Goal: Information Seeking & Learning: Learn about a topic

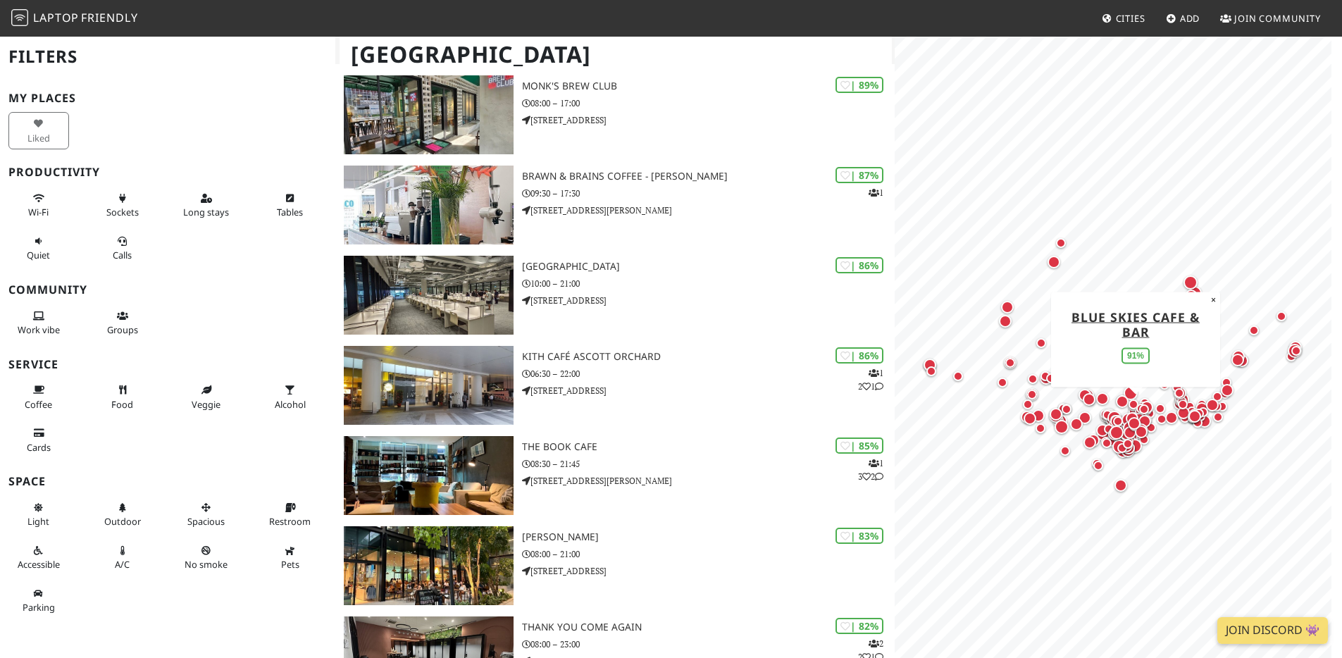
scroll to position [410, 0]
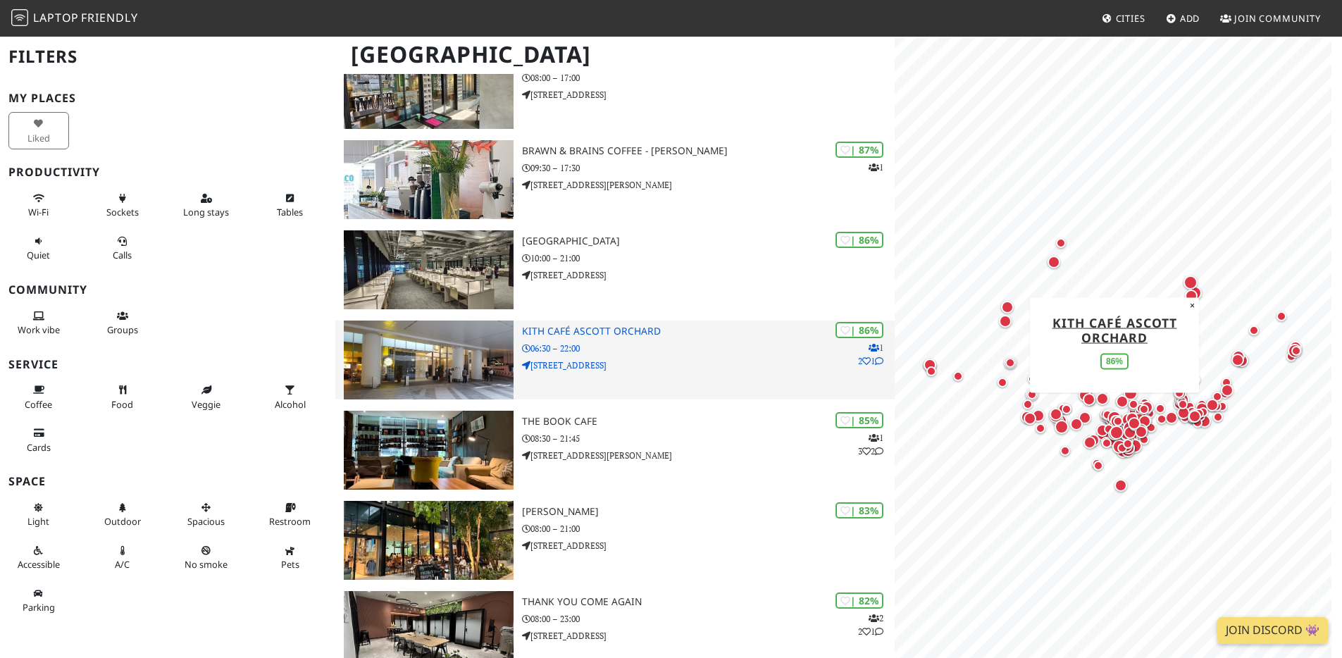
click at [632, 332] on h3 "Kith Café Ascott Orchard" at bounding box center [708, 331] width 373 height 12
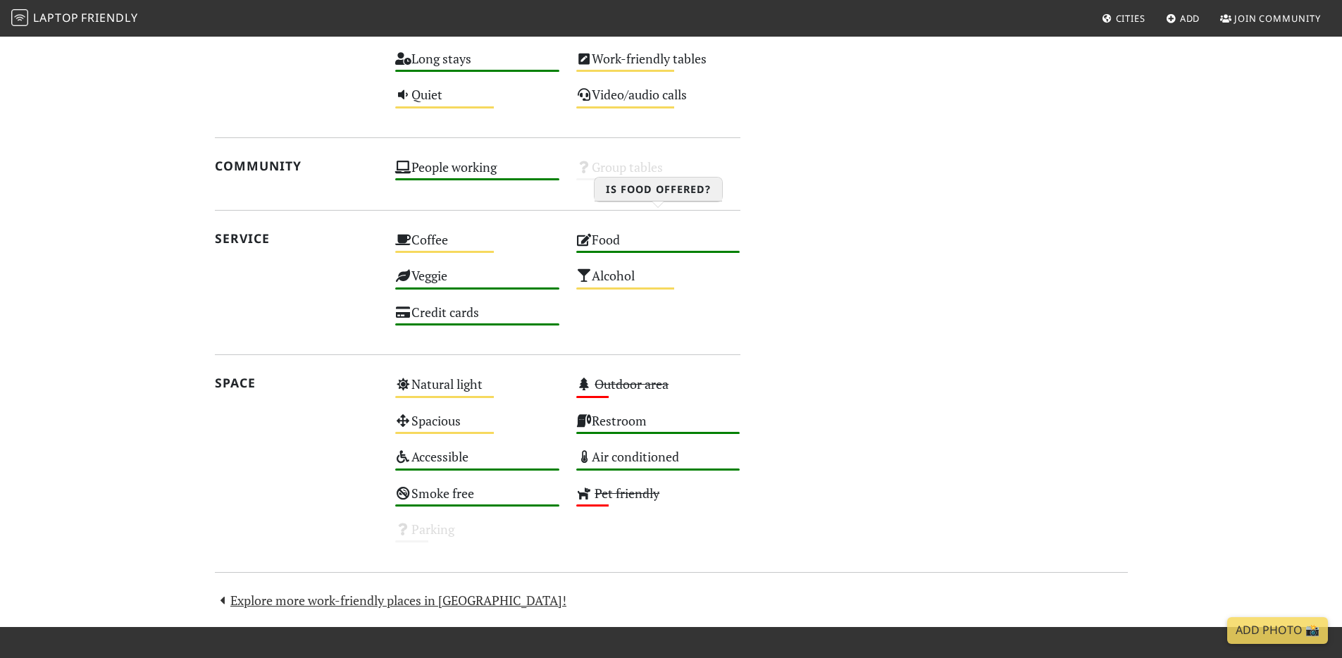
scroll to position [801, 0]
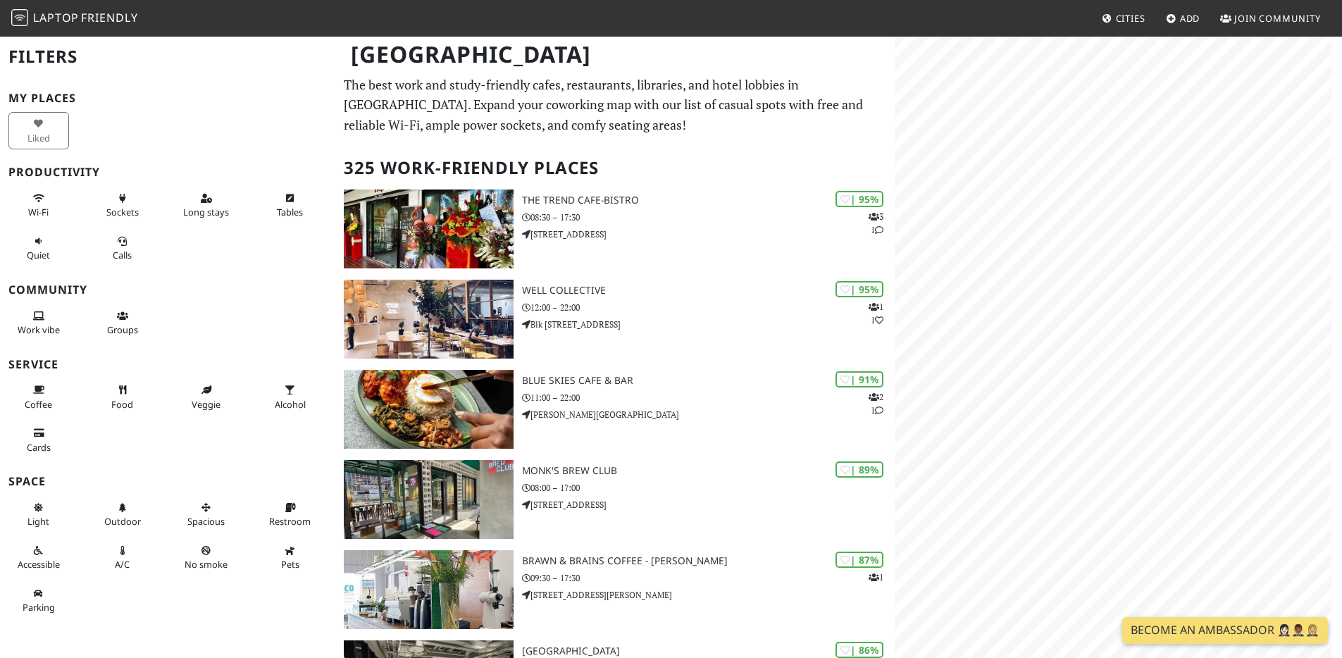
scroll to position [410, 0]
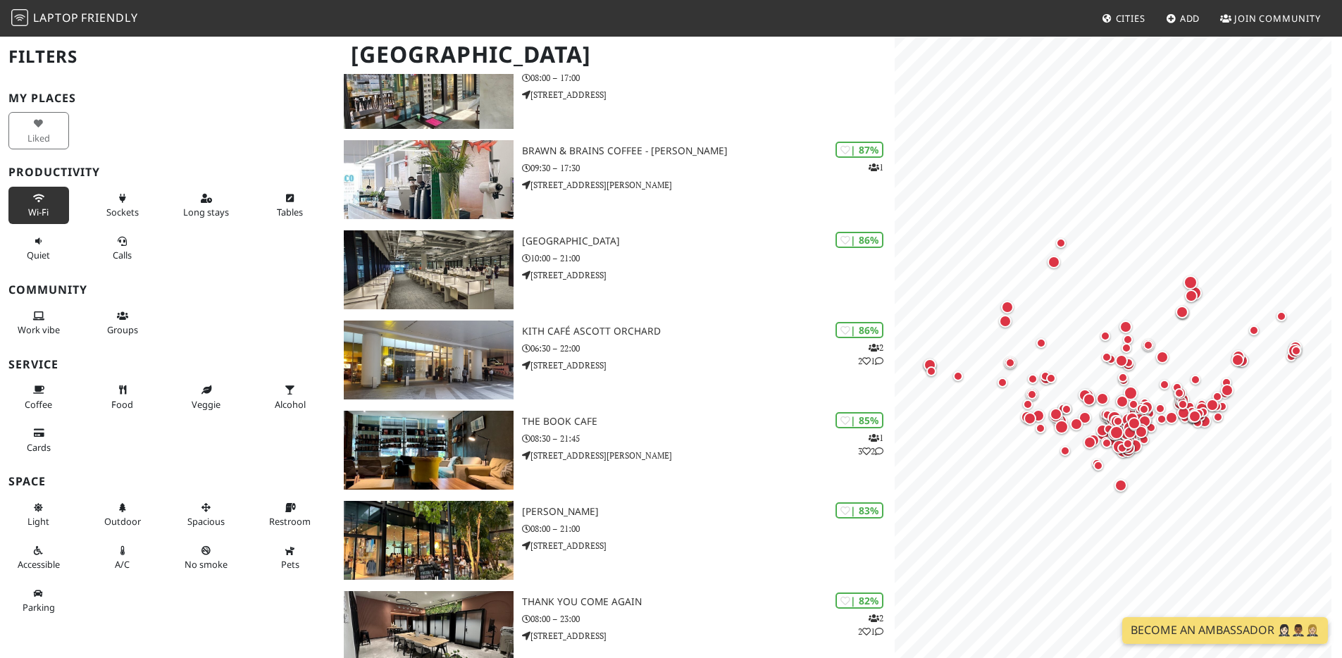
click at [36, 206] on span "Wi-Fi" at bounding box center [38, 212] width 20 height 13
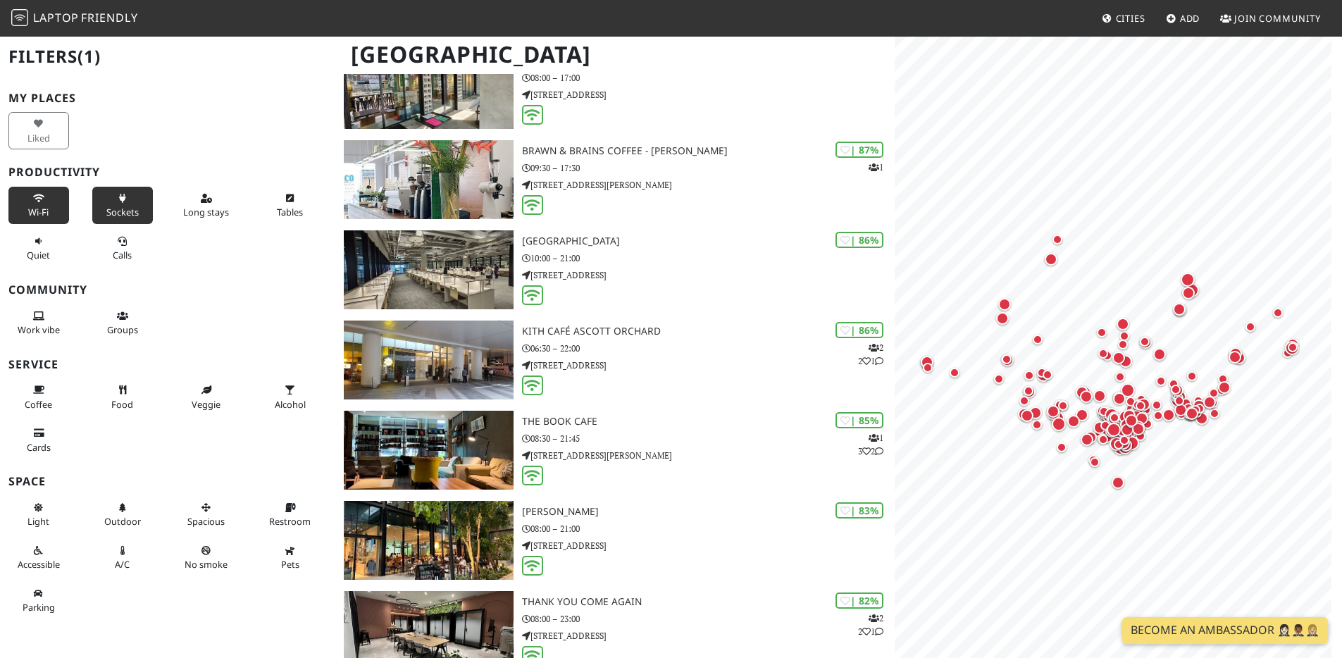
click at [117, 201] on icon at bounding box center [122, 198] width 11 height 9
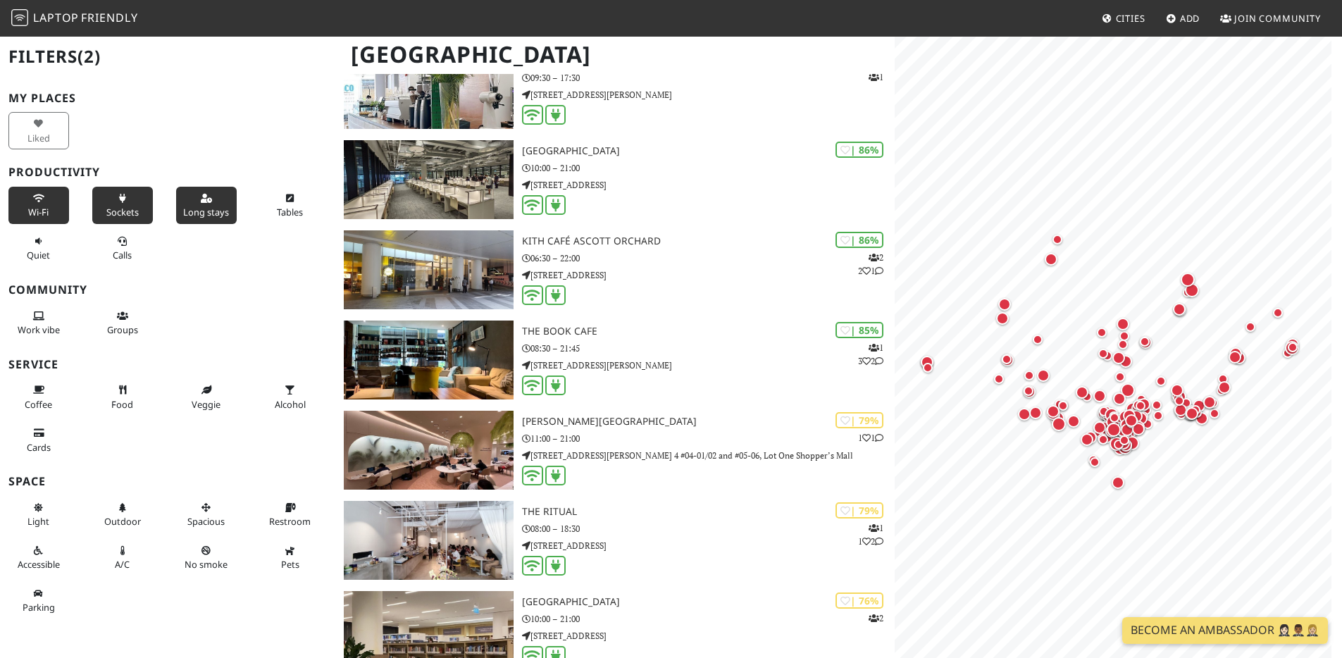
click at [204, 212] on span "Long stays" at bounding box center [206, 212] width 46 height 13
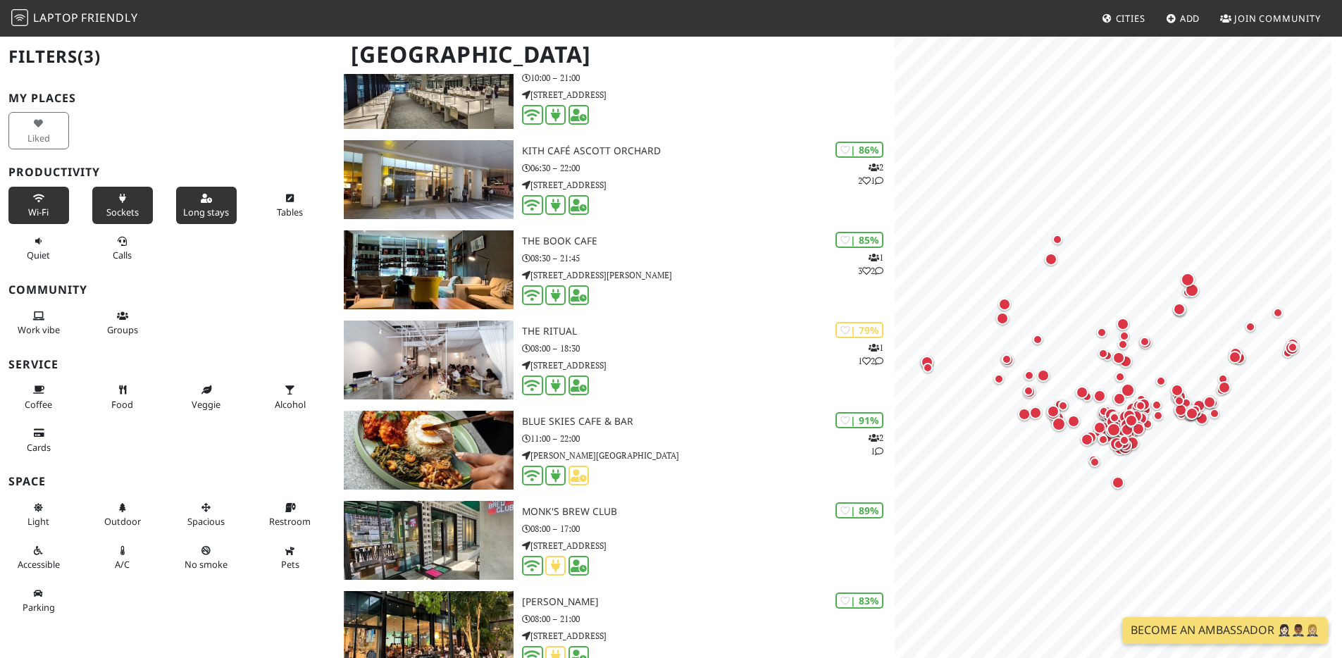
scroll to position [861, 0]
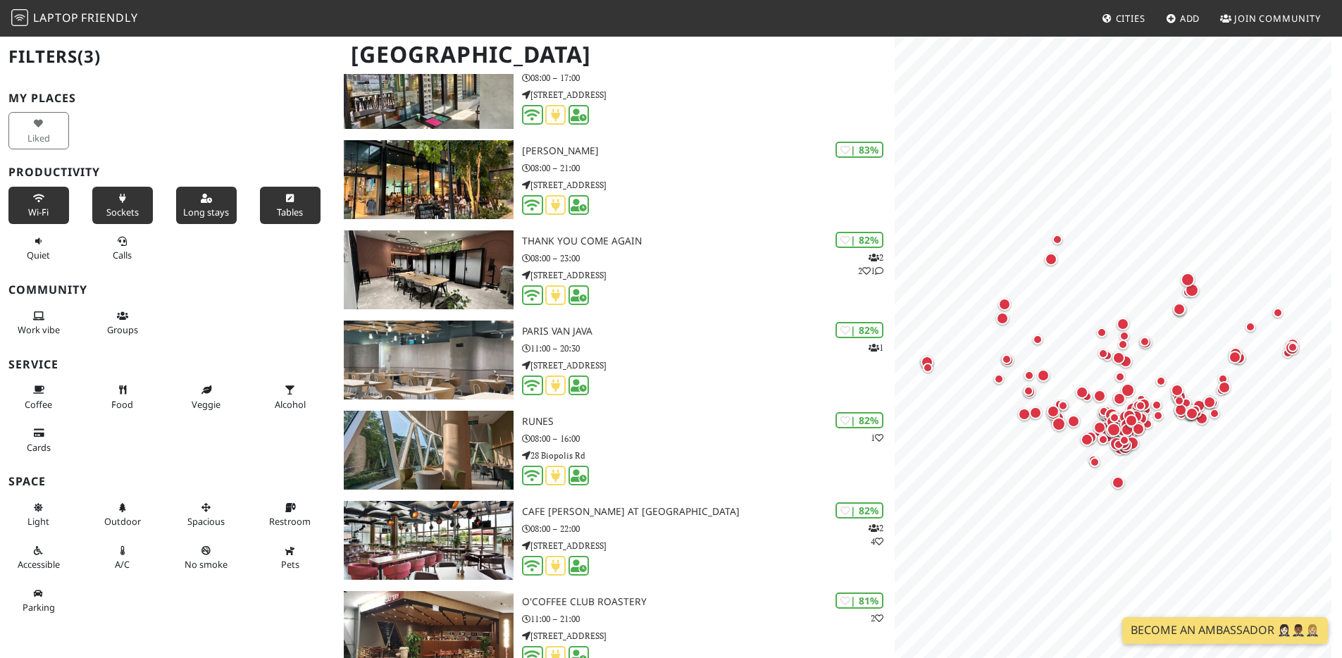
click at [277, 208] on span "Tables" at bounding box center [290, 212] width 26 height 13
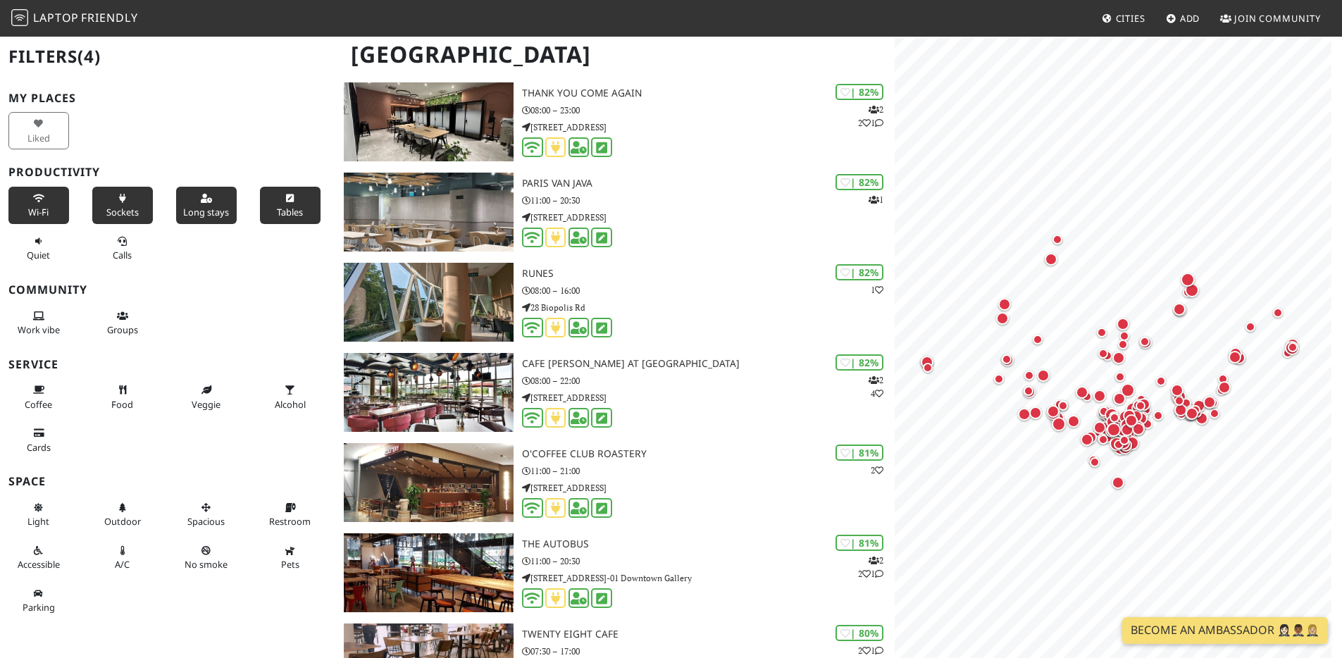
scroll to position [931, 0]
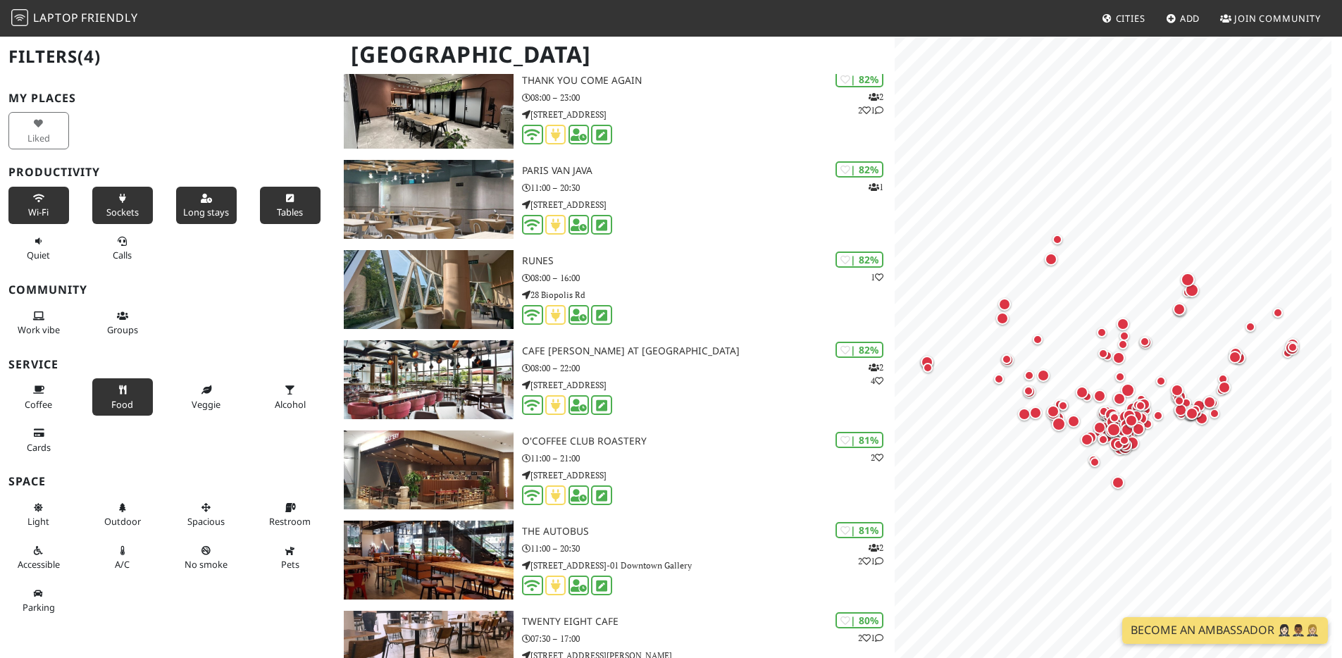
click at [99, 399] on button "Food" at bounding box center [122, 396] width 61 height 37
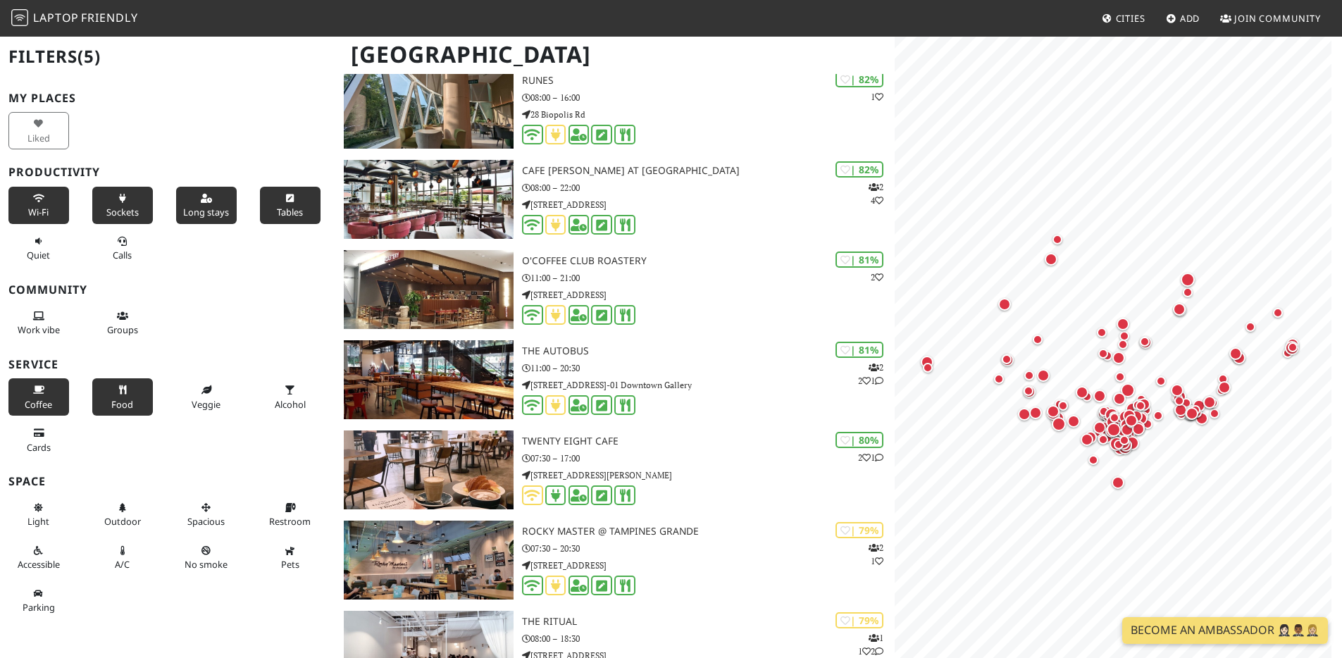
click at [37, 399] on span "Coffee" at bounding box center [38, 404] width 27 height 13
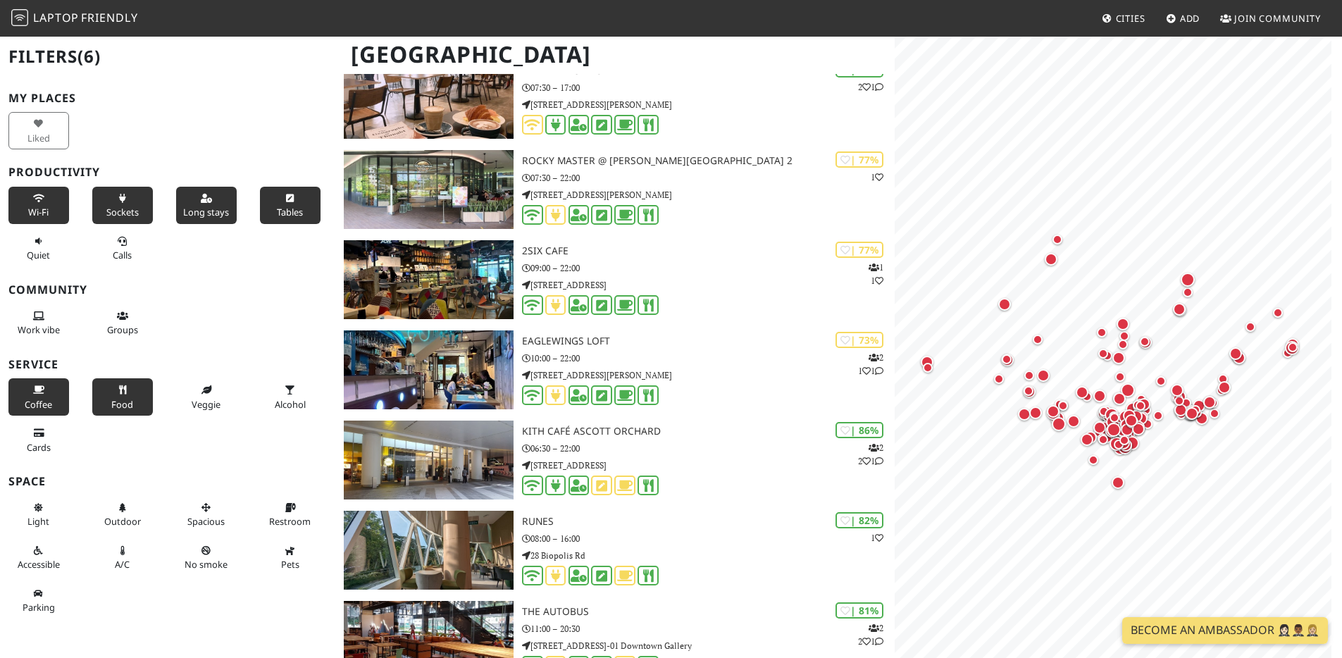
scroll to position [1035, 0]
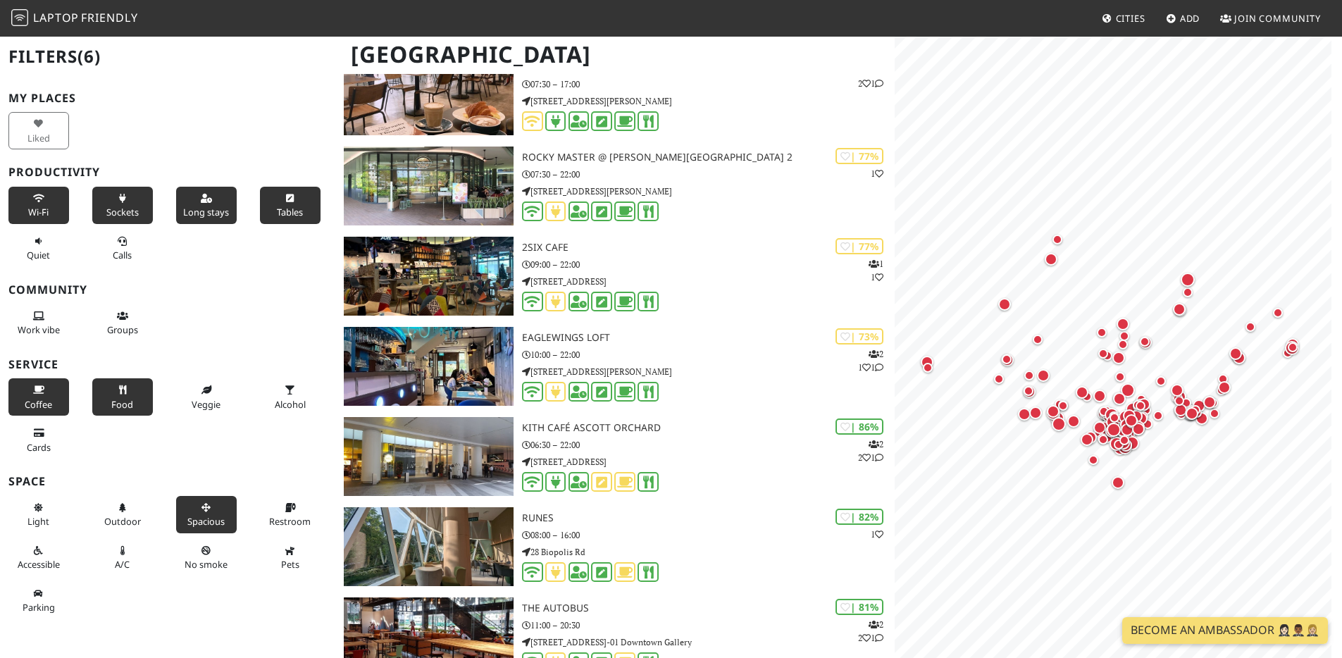
drag, startPoint x: 189, startPoint y: 526, endPoint x: 192, endPoint y: 511, distance: 15.7
click at [189, 525] on span "Spacious" at bounding box center [205, 521] width 37 height 13
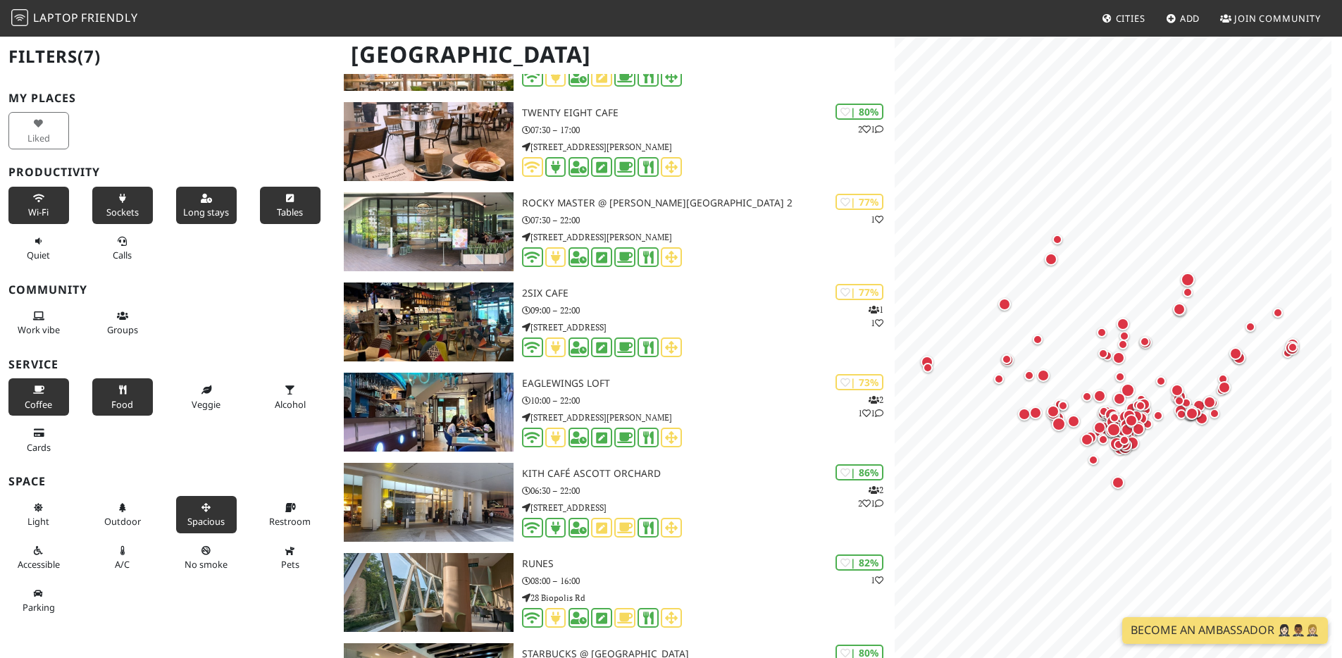
scroll to position [1172, 0]
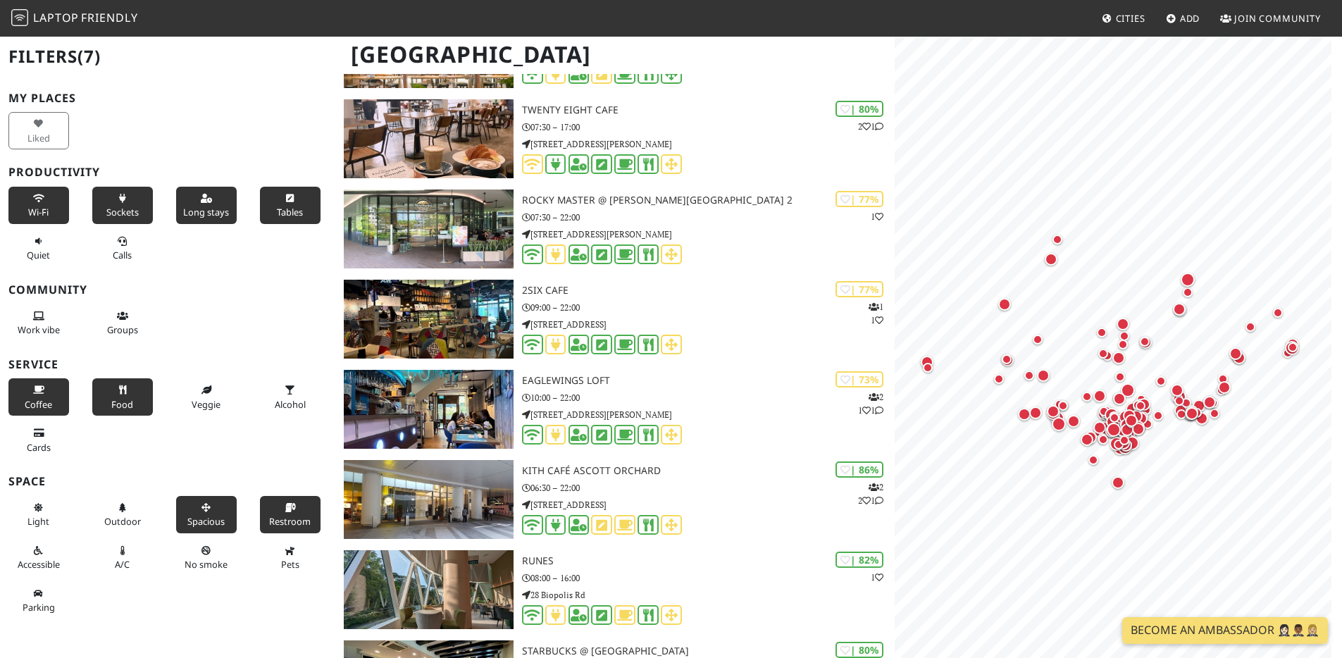
click at [282, 527] on button "Restroom" at bounding box center [290, 514] width 61 height 37
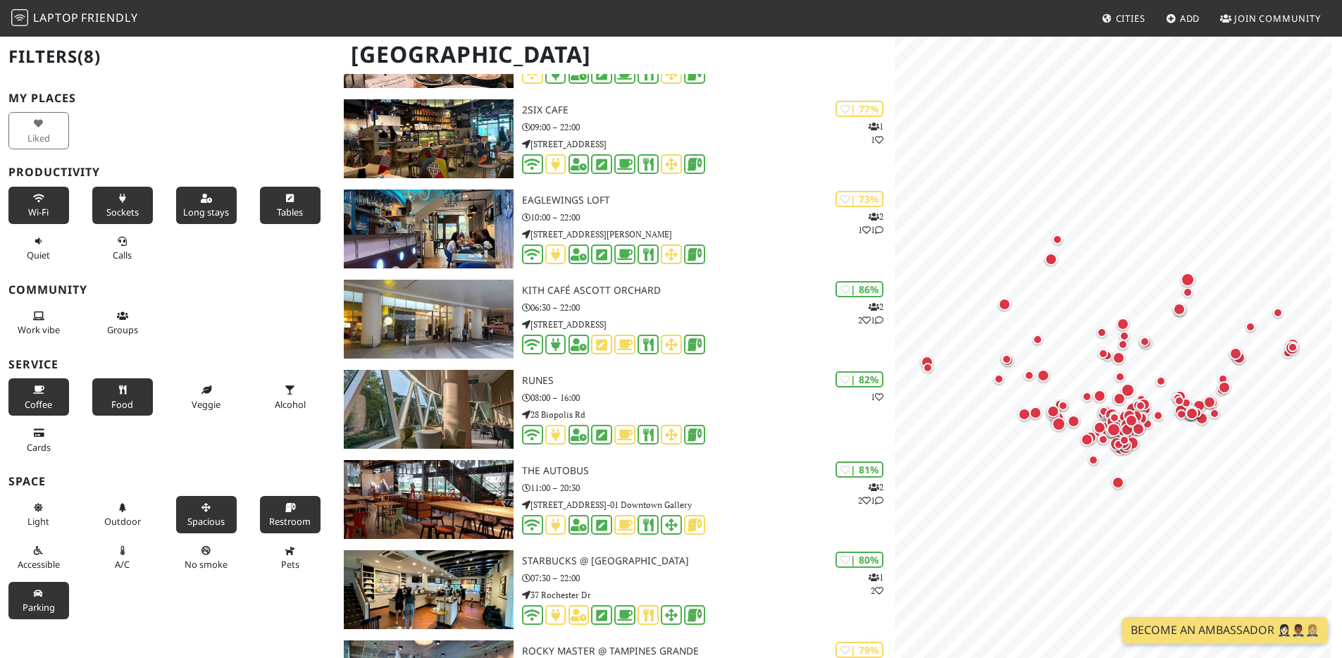
click at [31, 599] on button "Parking" at bounding box center [38, 600] width 61 height 37
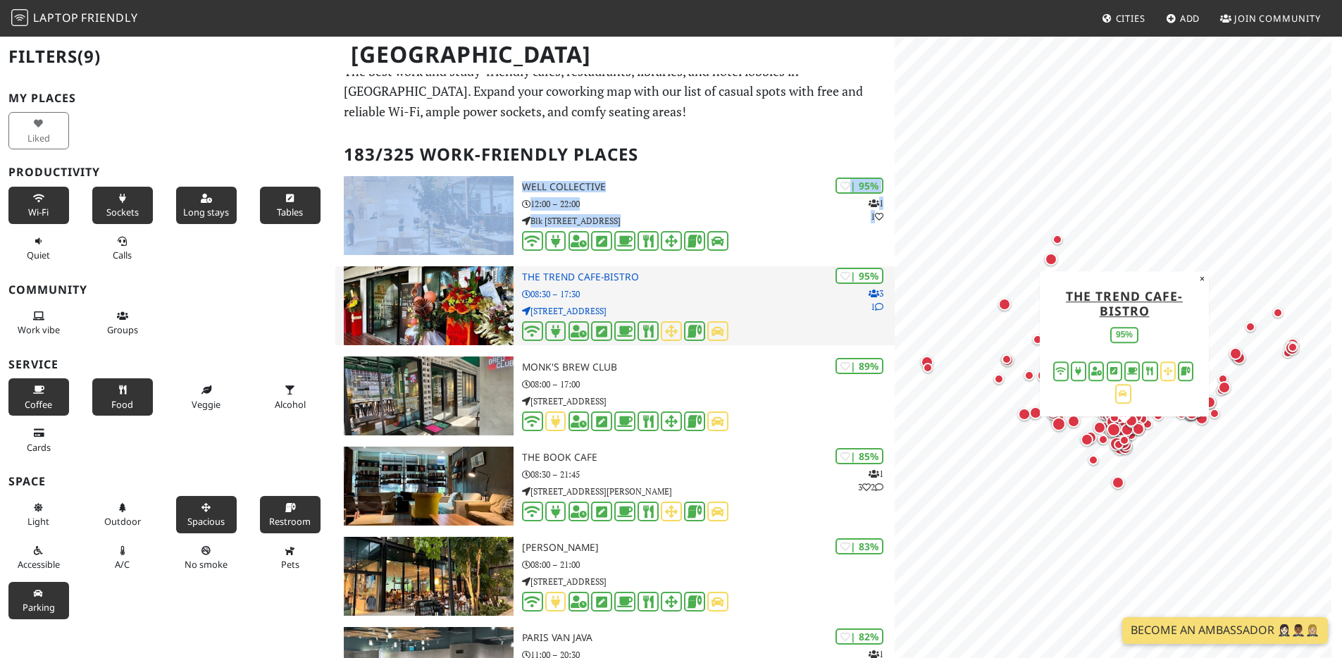
scroll to position [27, 0]
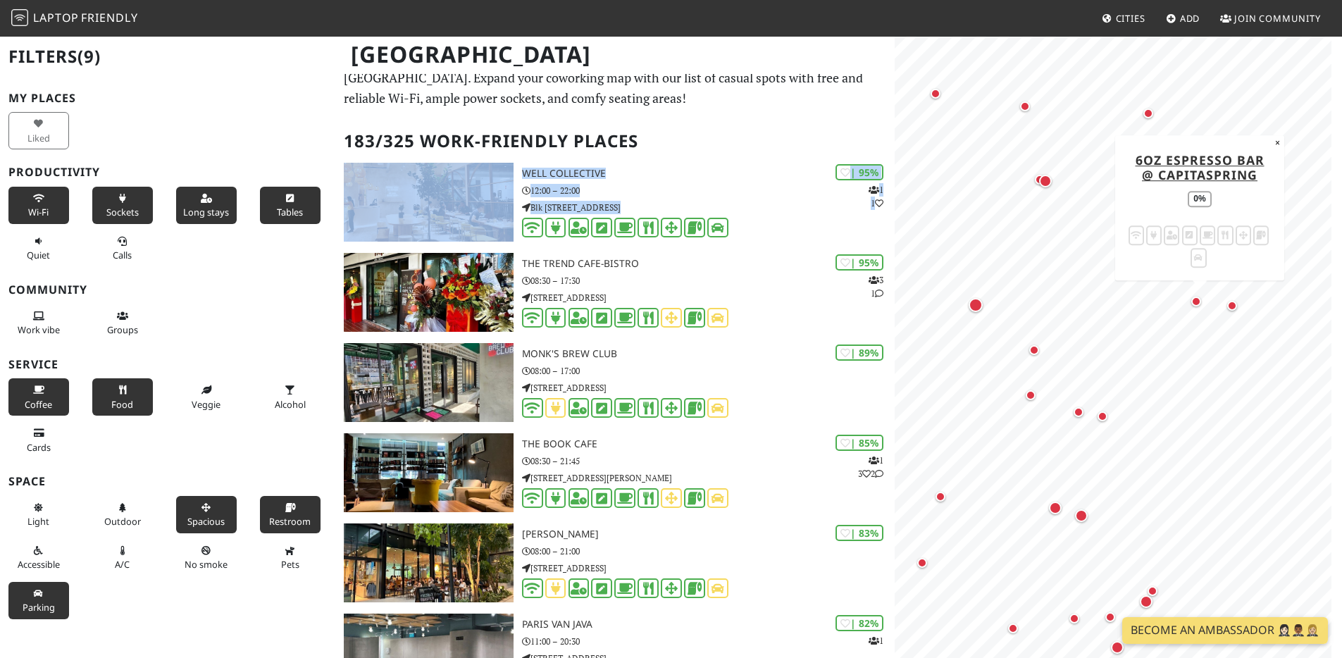
click at [1195, 301] on div "Map marker" at bounding box center [1196, 301] width 10 height 10
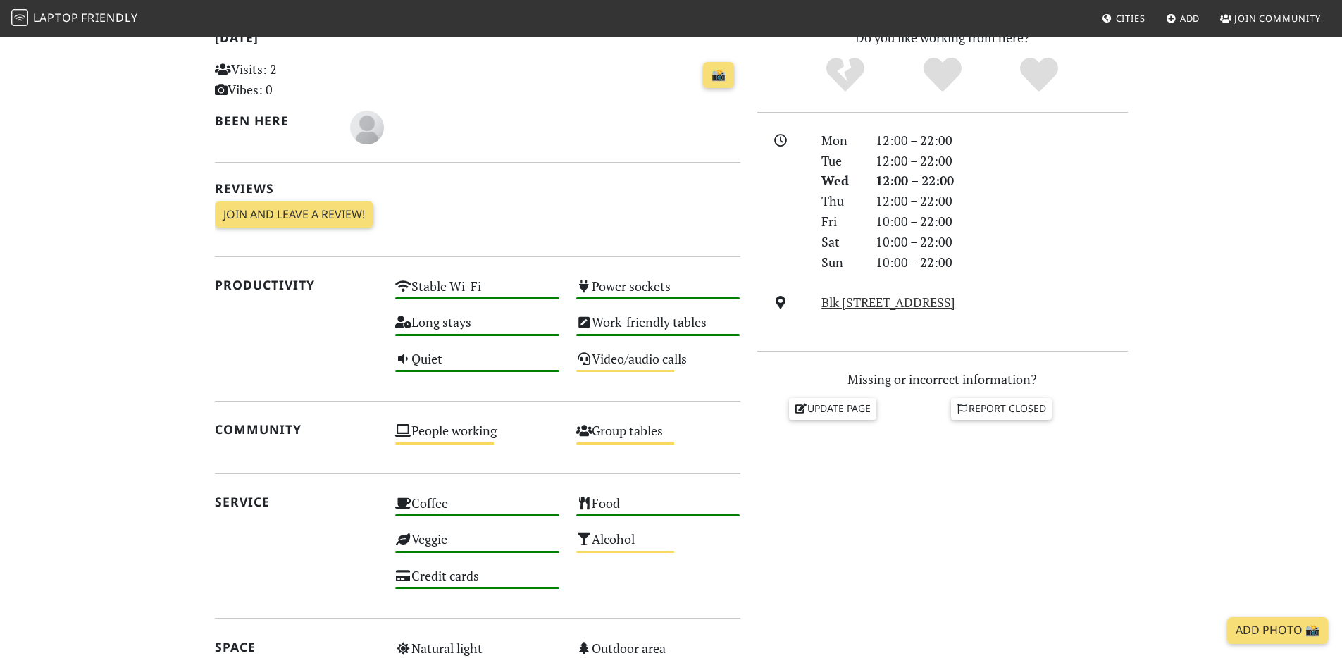
scroll to position [320, 0]
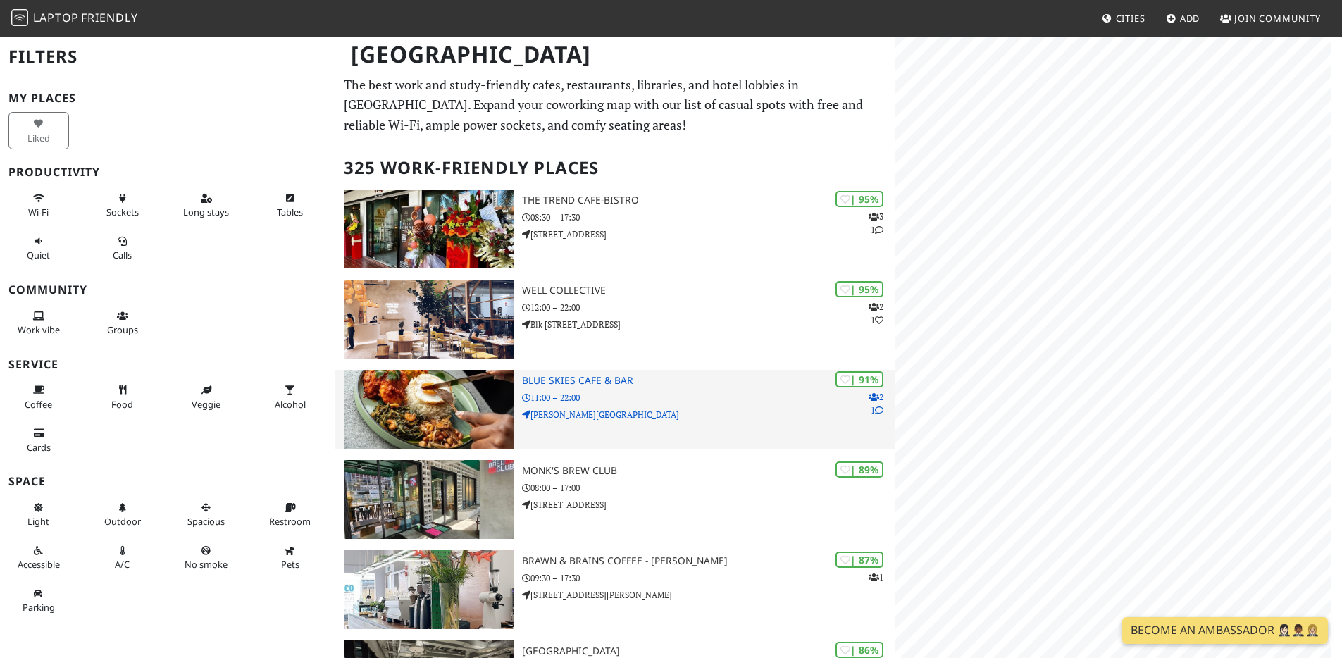
scroll to position [27, 0]
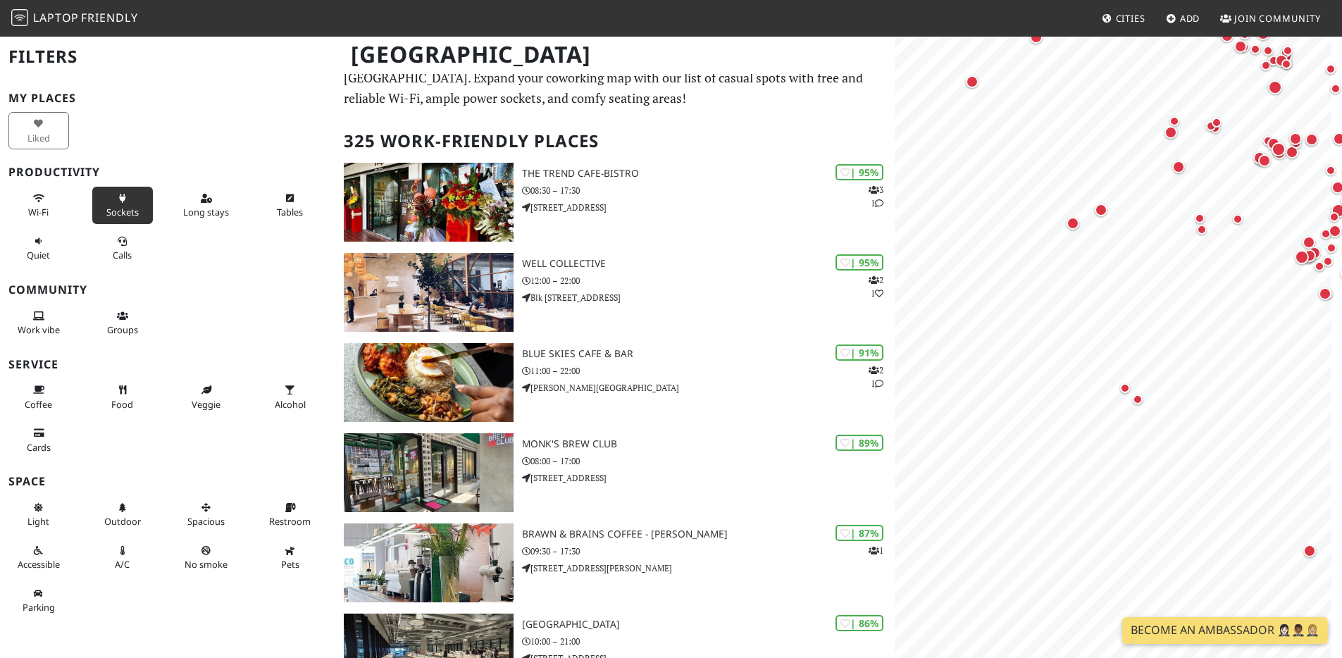
click at [110, 198] on button "Sockets" at bounding box center [122, 205] width 61 height 37
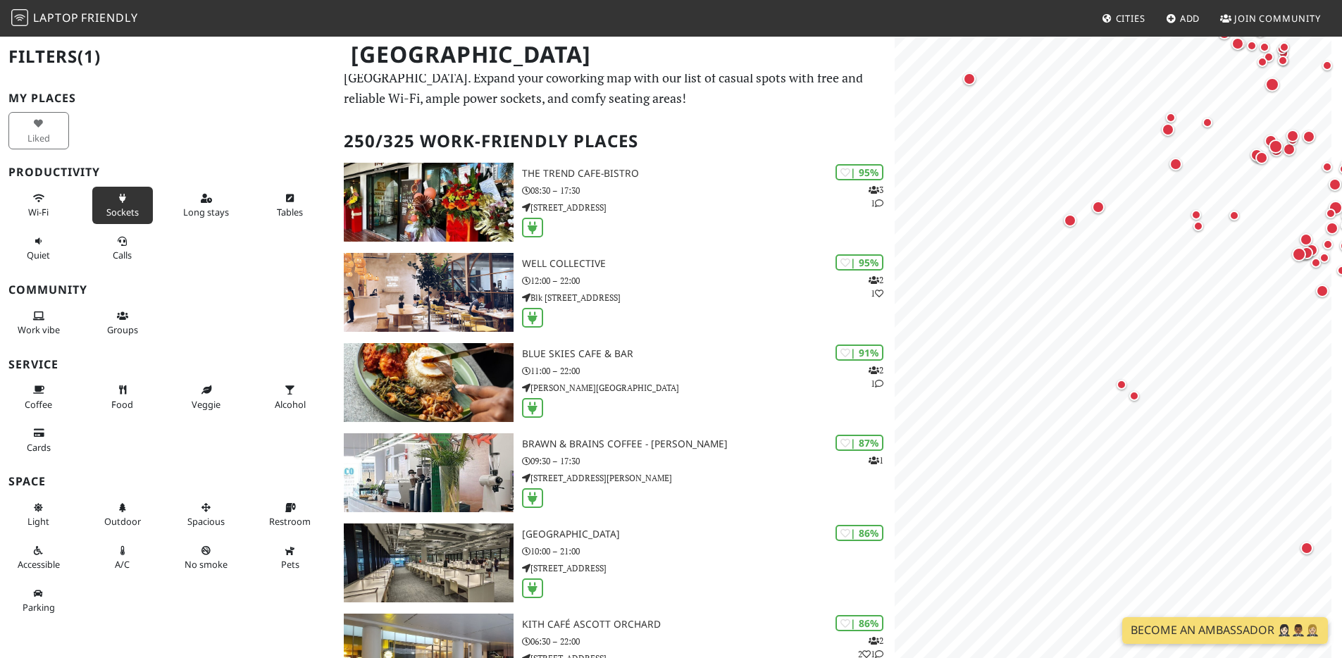
drag, startPoint x: 49, startPoint y: 206, endPoint x: 94, endPoint y: 206, distance: 45.1
click at [49, 206] on button "Wi-Fi" at bounding box center [38, 205] width 61 height 37
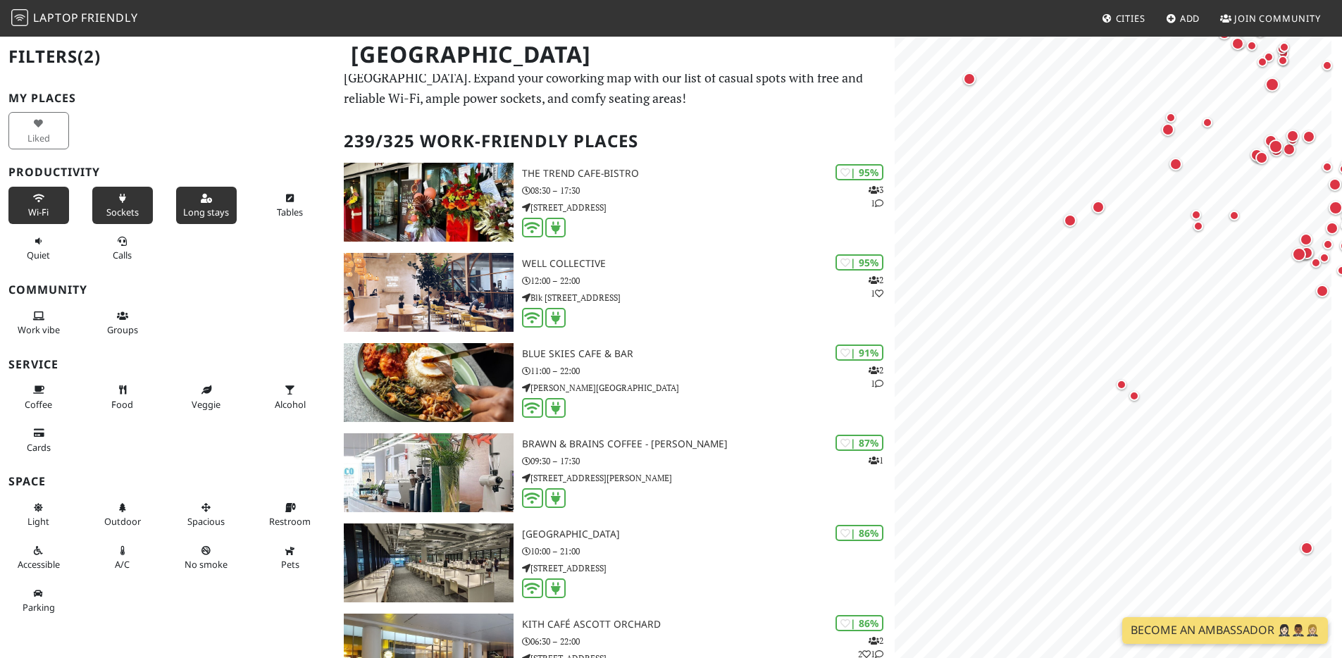
click at [219, 206] on span "Long stays" at bounding box center [206, 212] width 46 height 13
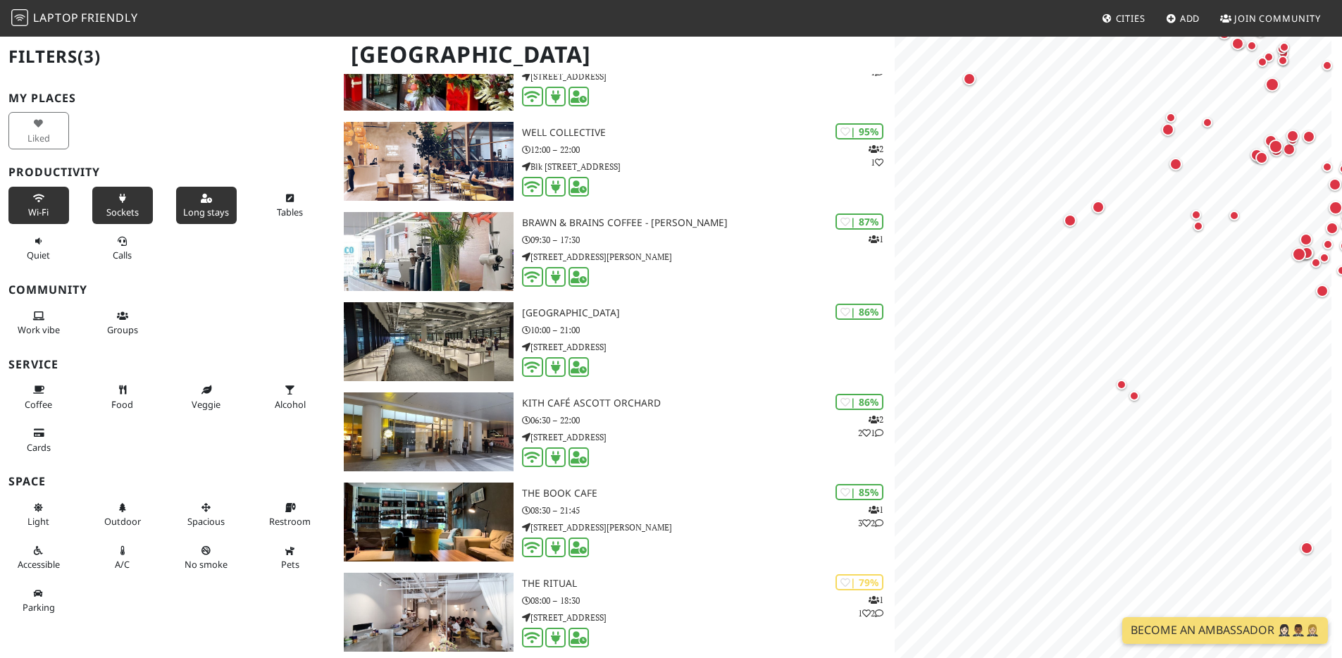
scroll to position [158, 0]
click at [117, 391] on icon at bounding box center [122, 390] width 11 height 9
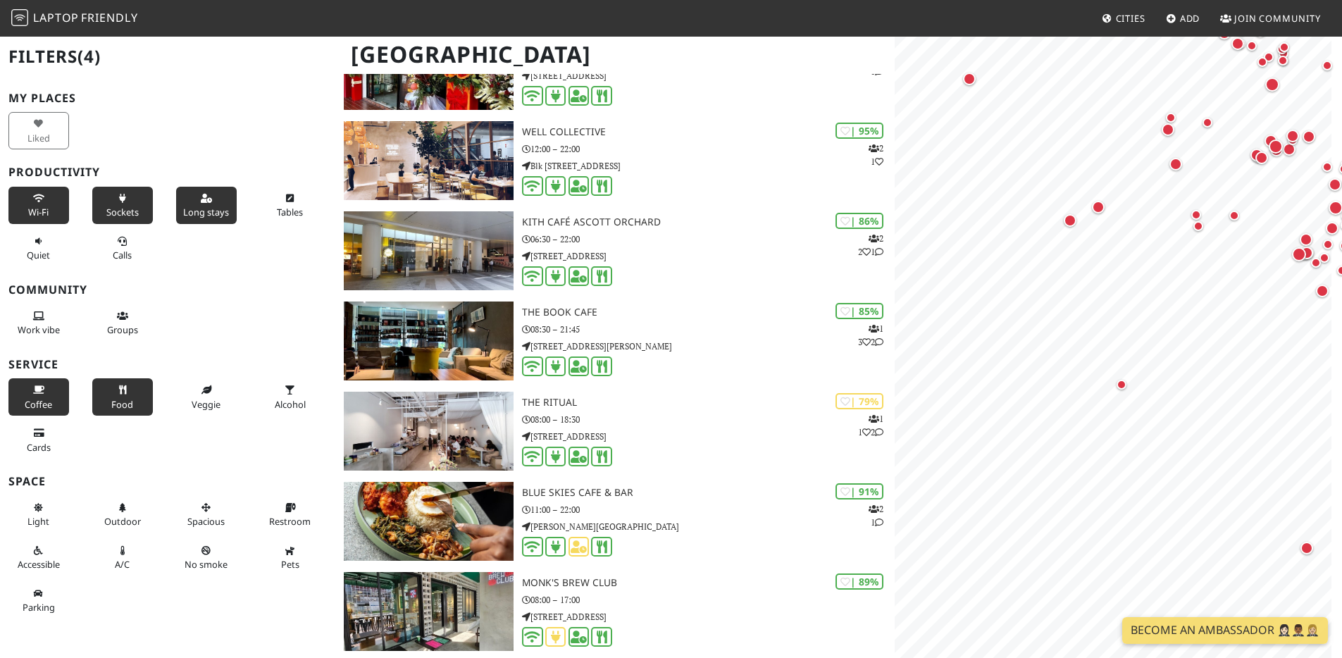
click at [33, 392] on icon at bounding box center [38, 390] width 11 height 9
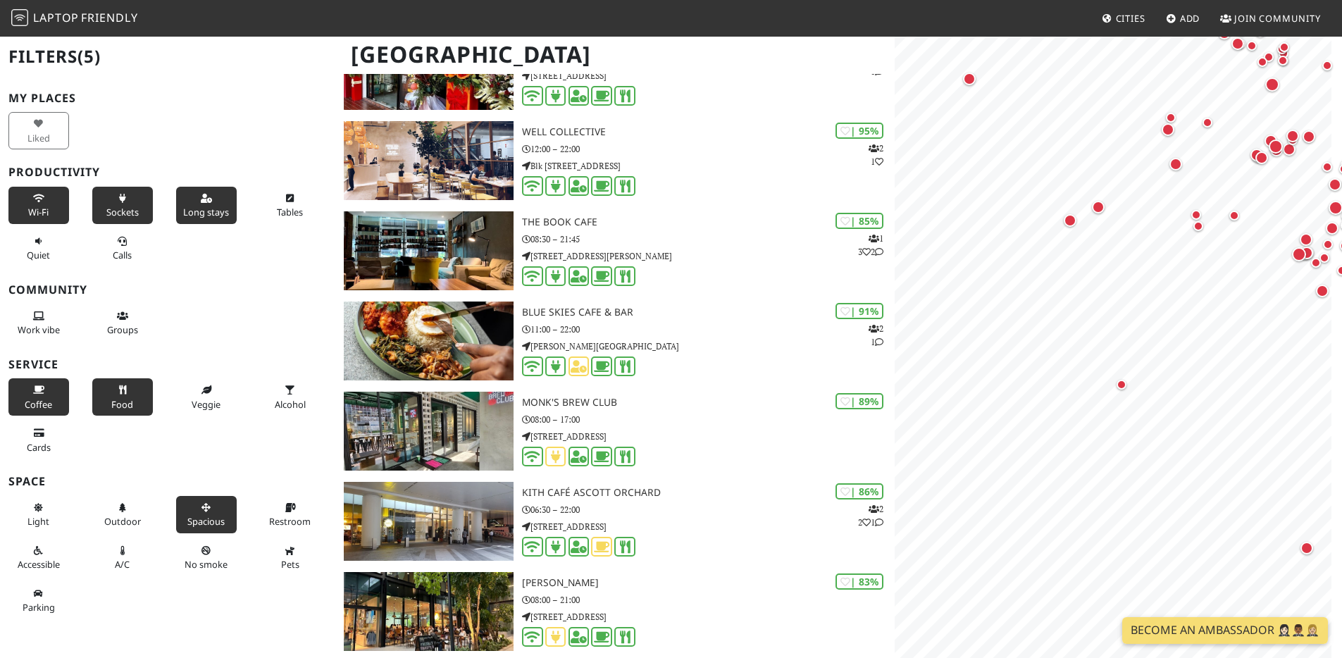
click at [202, 518] on span "Spacious" at bounding box center [205, 521] width 37 height 13
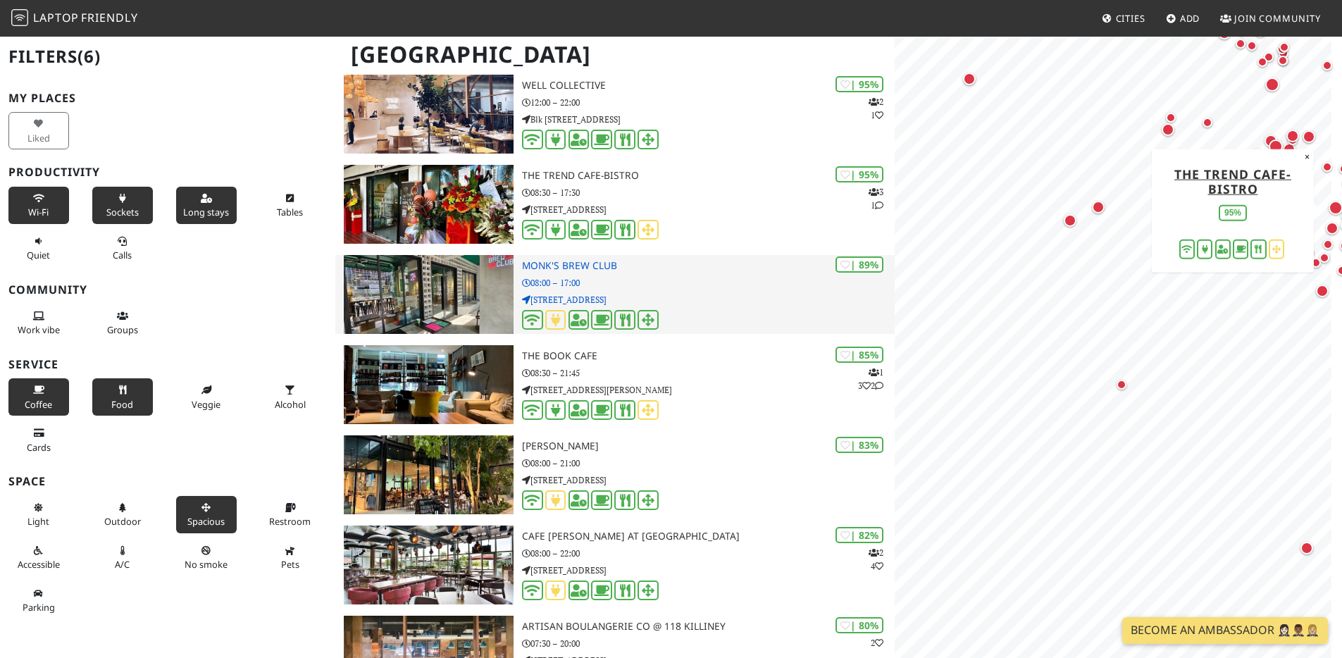
scroll to position [0, 0]
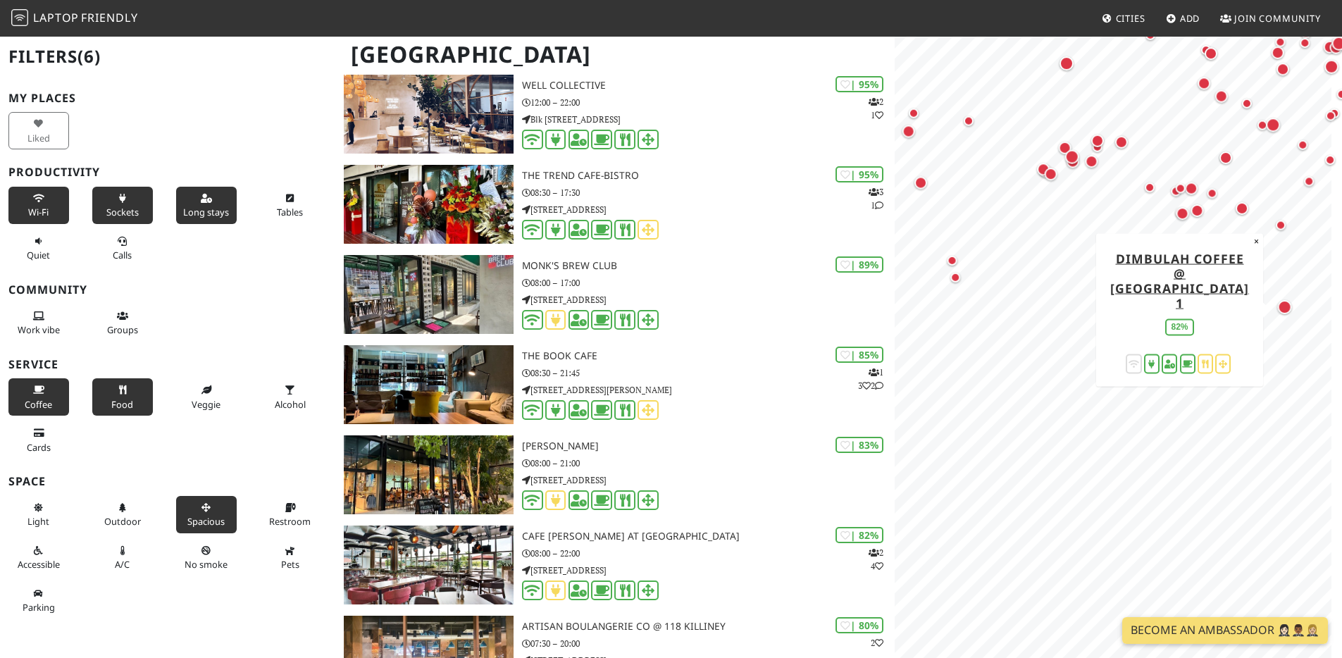
drag, startPoint x: 1092, startPoint y: 358, endPoint x: 1269, endPoint y: 356, distance: 176.8
click at [1277, 320] on div "Map marker" at bounding box center [1287, 310] width 20 height 20
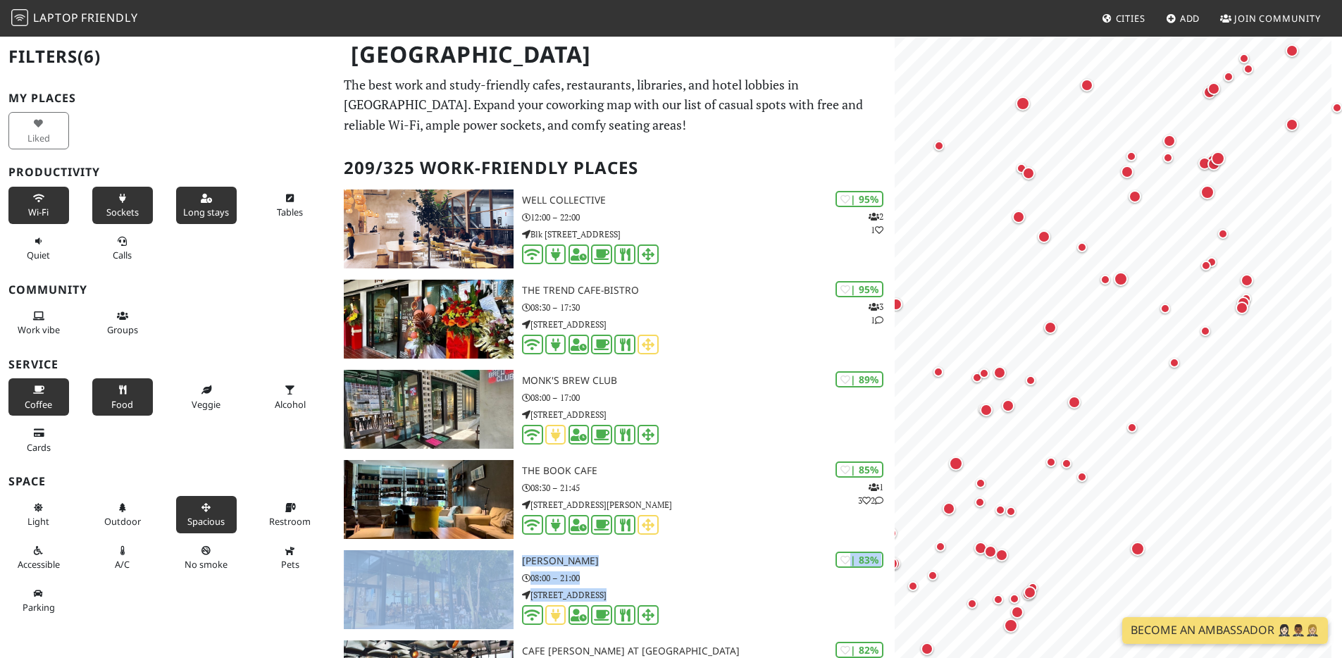
click at [56, 396] on button "Coffee" at bounding box center [38, 396] width 61 height 37
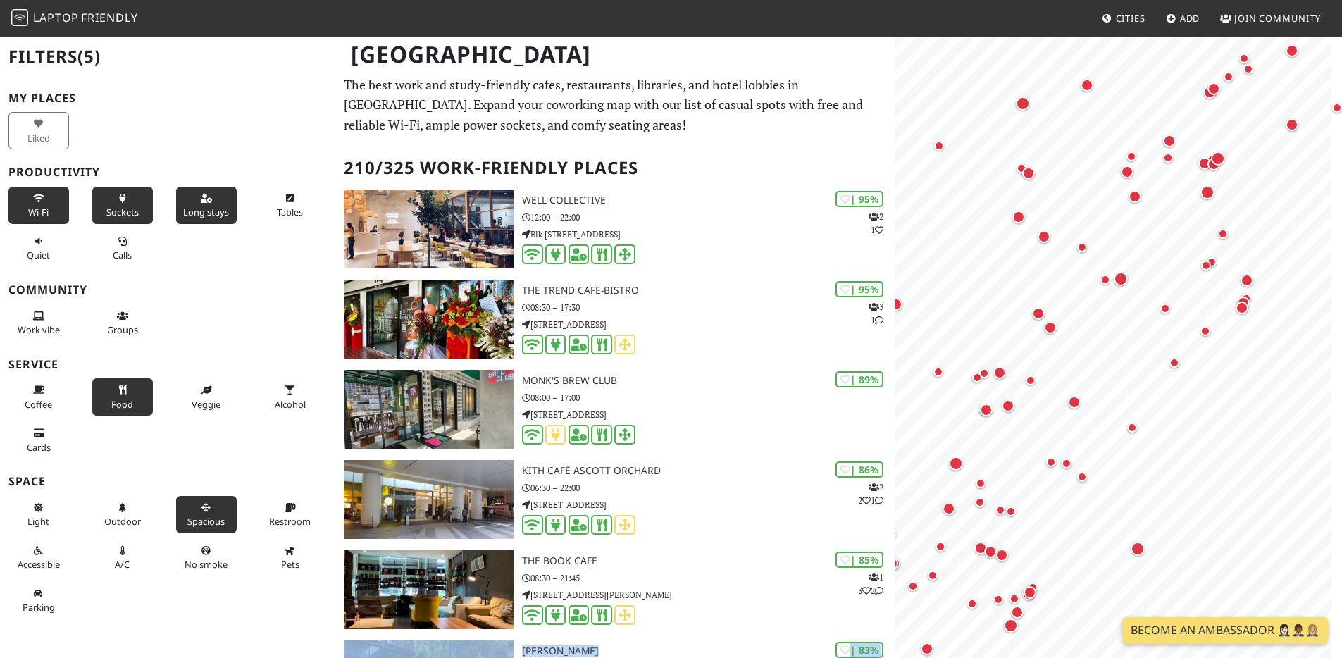
click at [113, 398] on span "Food" at bounding box center [122, 404] width 22 height 13
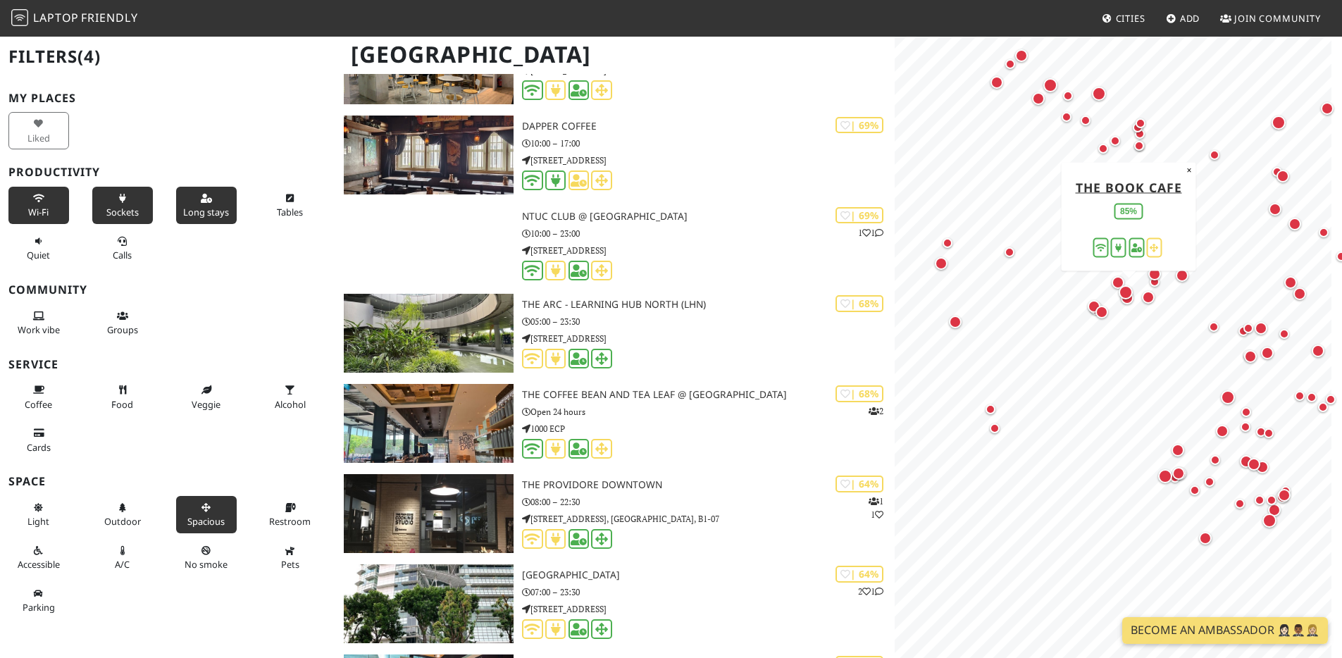
click at [1127, 292] on div "Map marker" at bounding box center [1125, 292] width 14 height 14
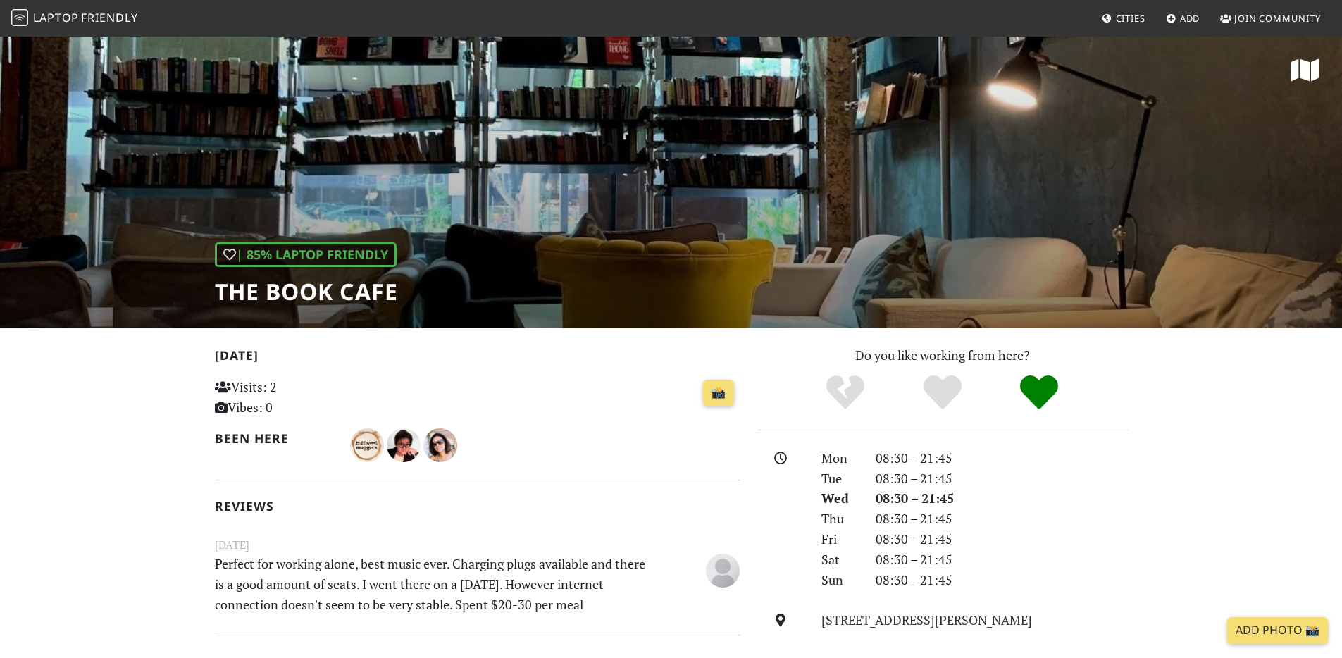
scroll to position [294, 0]
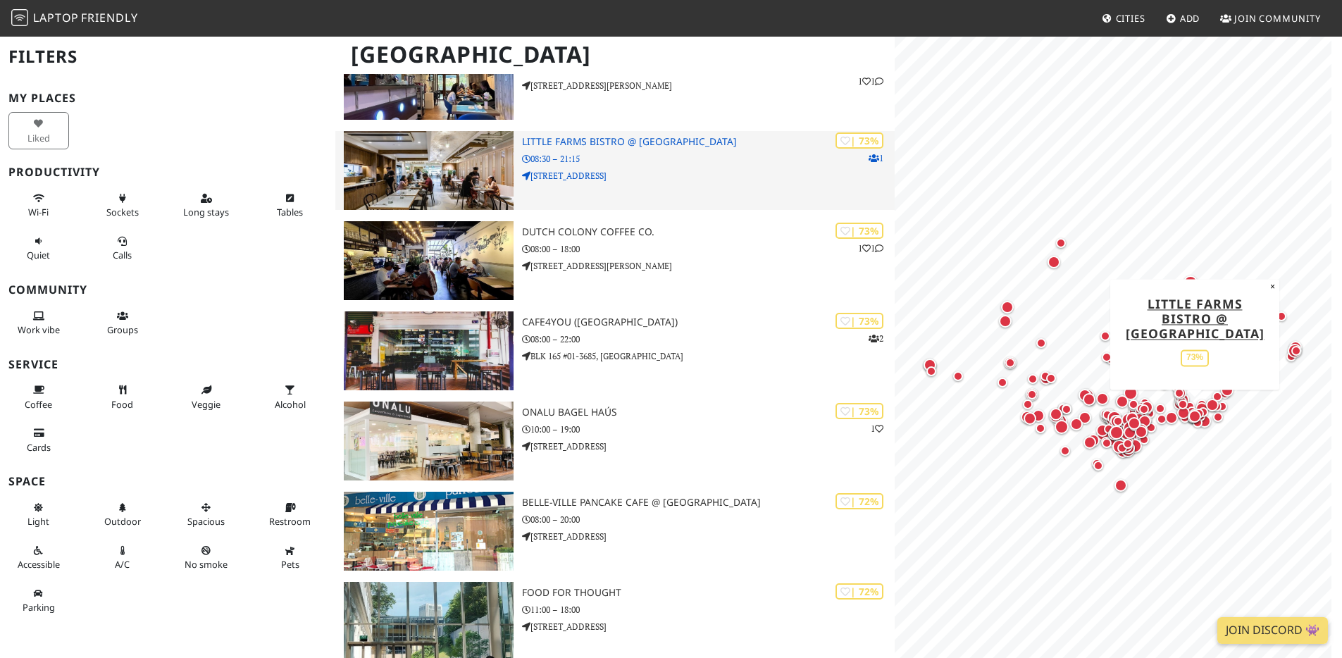
scroll to position [4040, 0]
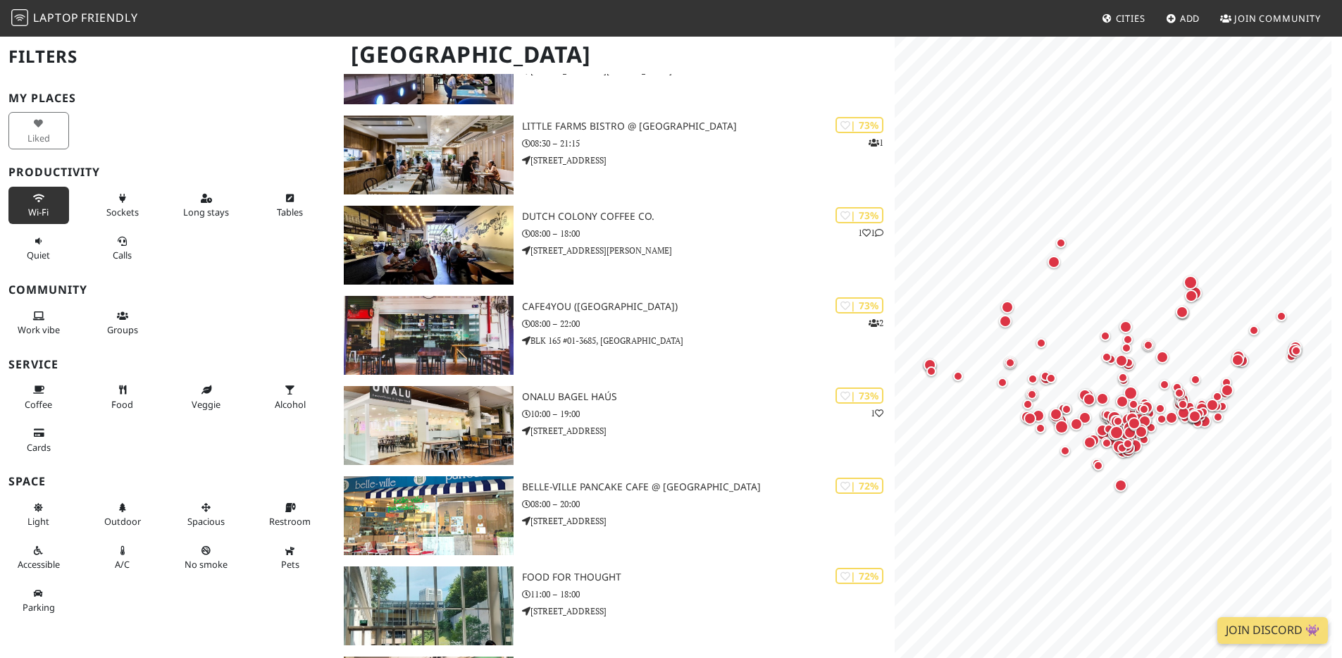
click at [51, 213] on button "Wi-Fi" at bounding box center [38, 205] width 61 height 37
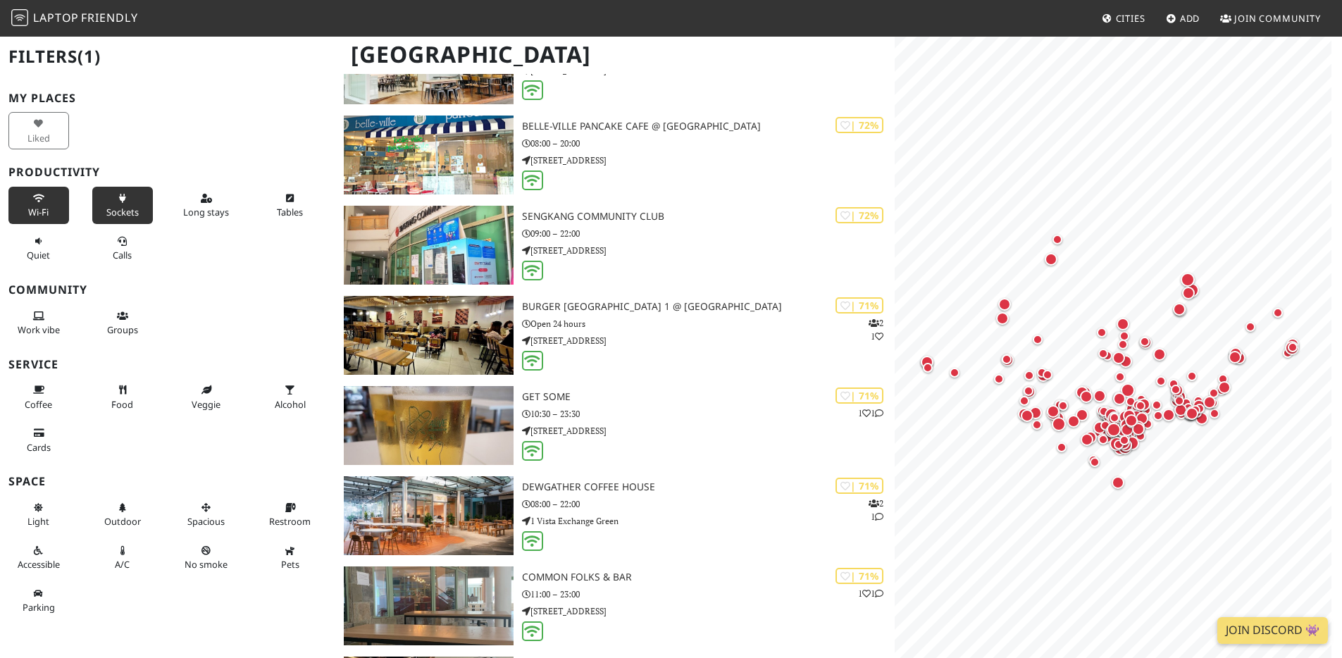
click at [116, 210] on span "Sockets" at bounding box center [122, 212] width 32 height 13
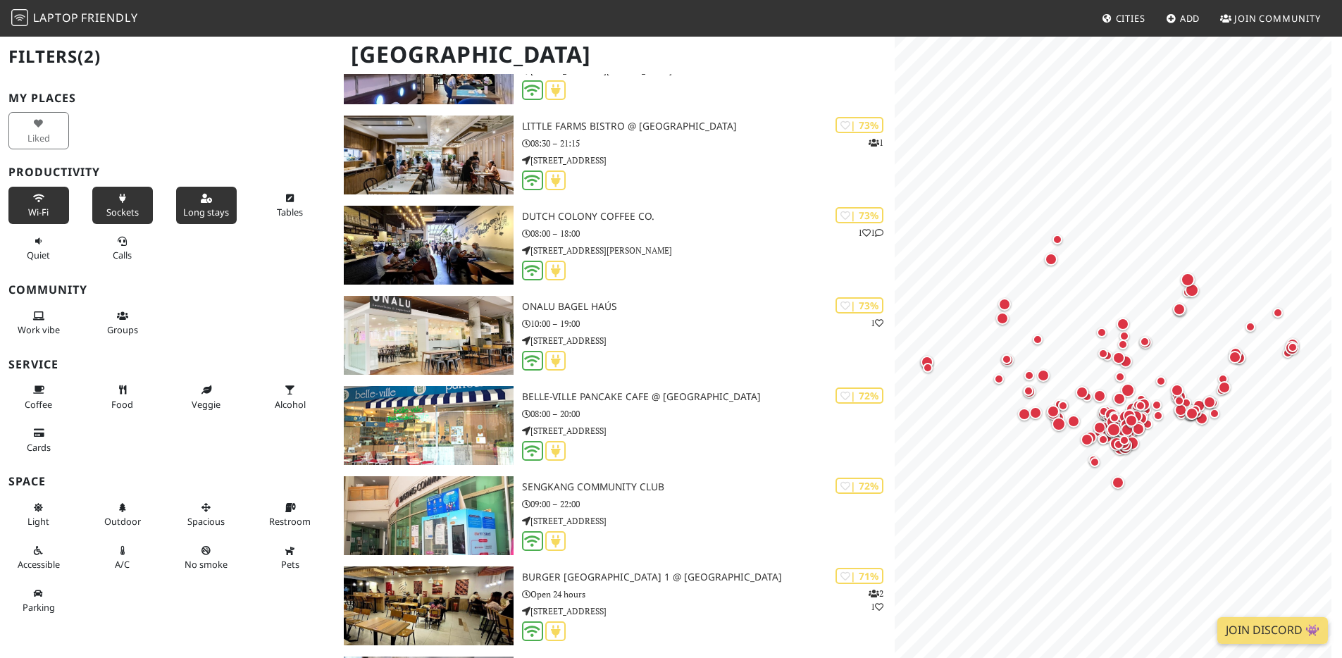
click at [209, 212] on span "Long stays" at bounding box center [206, 212] width 46 height 13
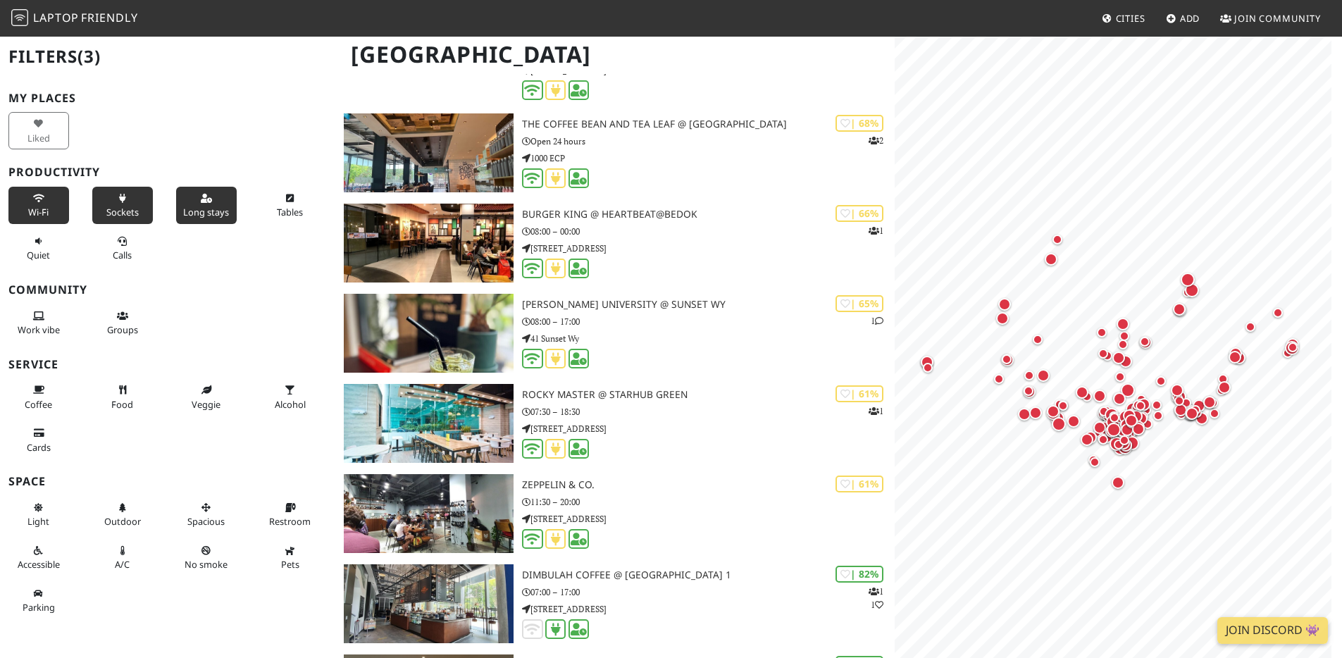
click at [190, 489] on div "My Places Liked Productivity Wi-Fi Sockets Long stays Tables Quiet Calls Commun…" at bounding box center [167, 357] width 318 height 530
click at [196, 499] on button "Spacious" at bounding box center [206, 514] width 61 height 37
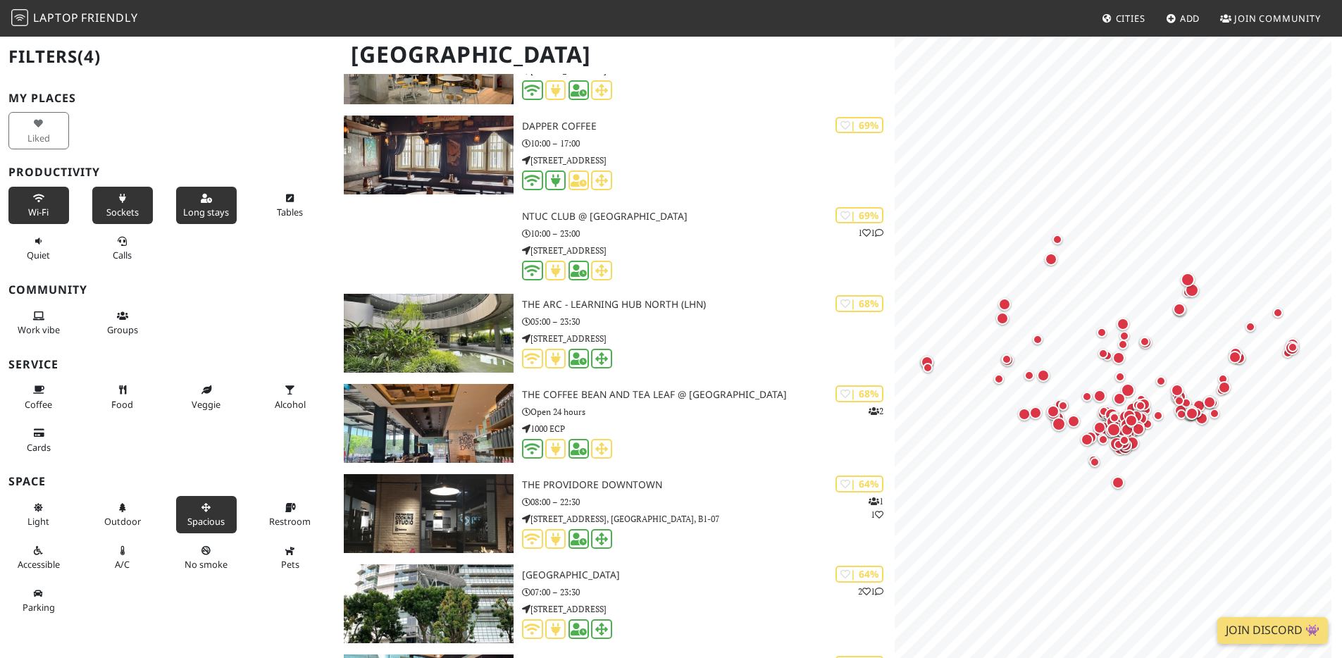
click at [185, 202] on button "Long stays" at bounding box center [206, 205] width 61 height 37
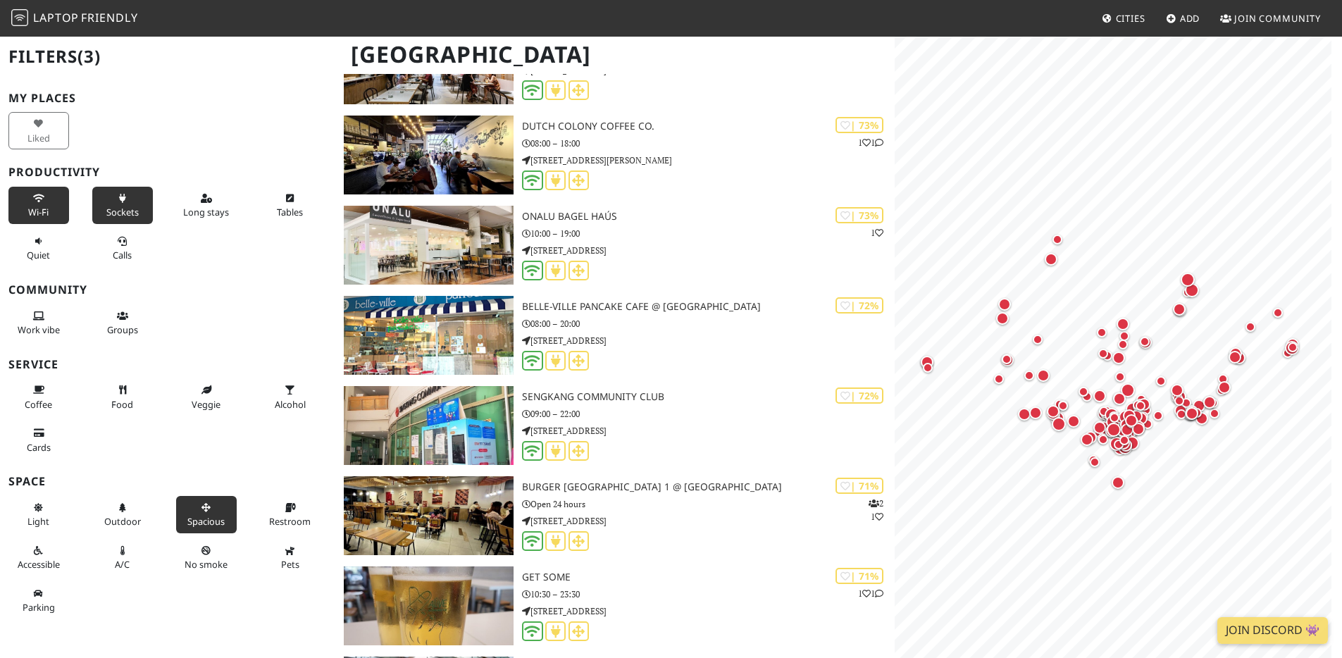
drag, startPoint x: 120, startPoint y: 204, endPoint x: 70, endPoint y: 206, distance: 50.1
click at [120, 204] on button "Sockets" at bounding box center [122, 205] width 61 height 37
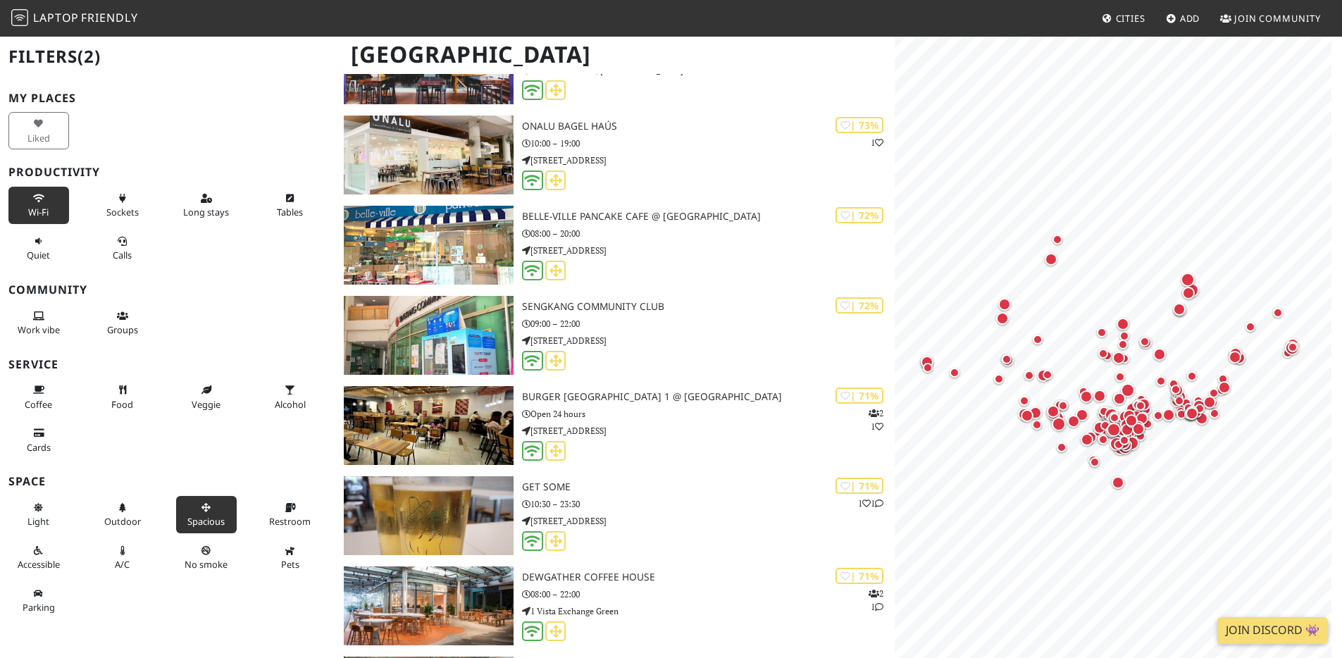
click at [44, 200] on button "Wi-Fi" at bounding box center [38, 205] width 61 height 37
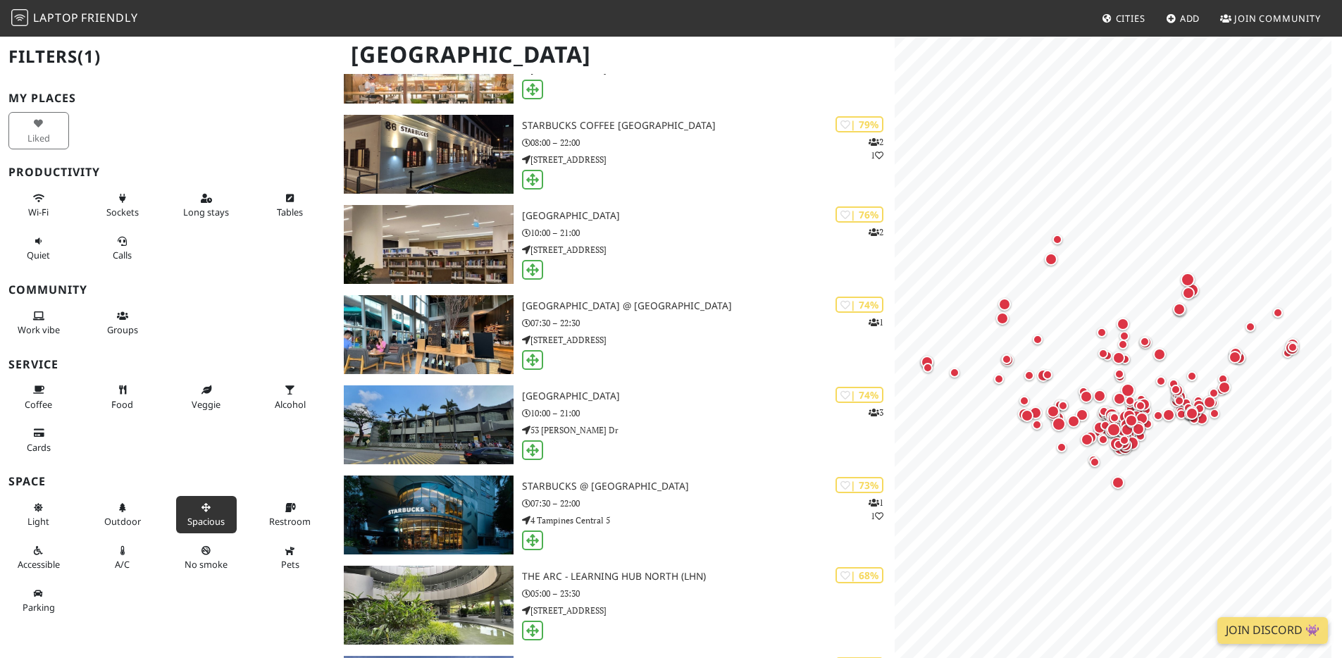
scroll to position [808, 0]
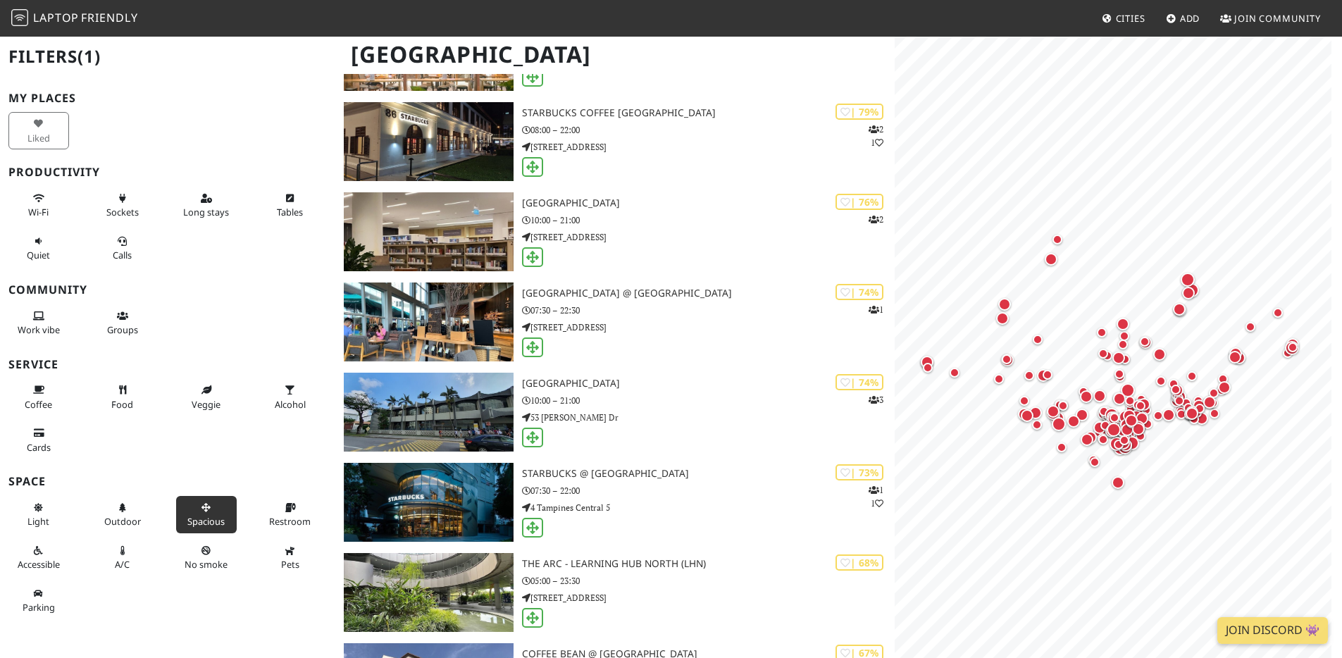
click at [26, 19] on img at bounding box center [19, 17] width 17 height 17
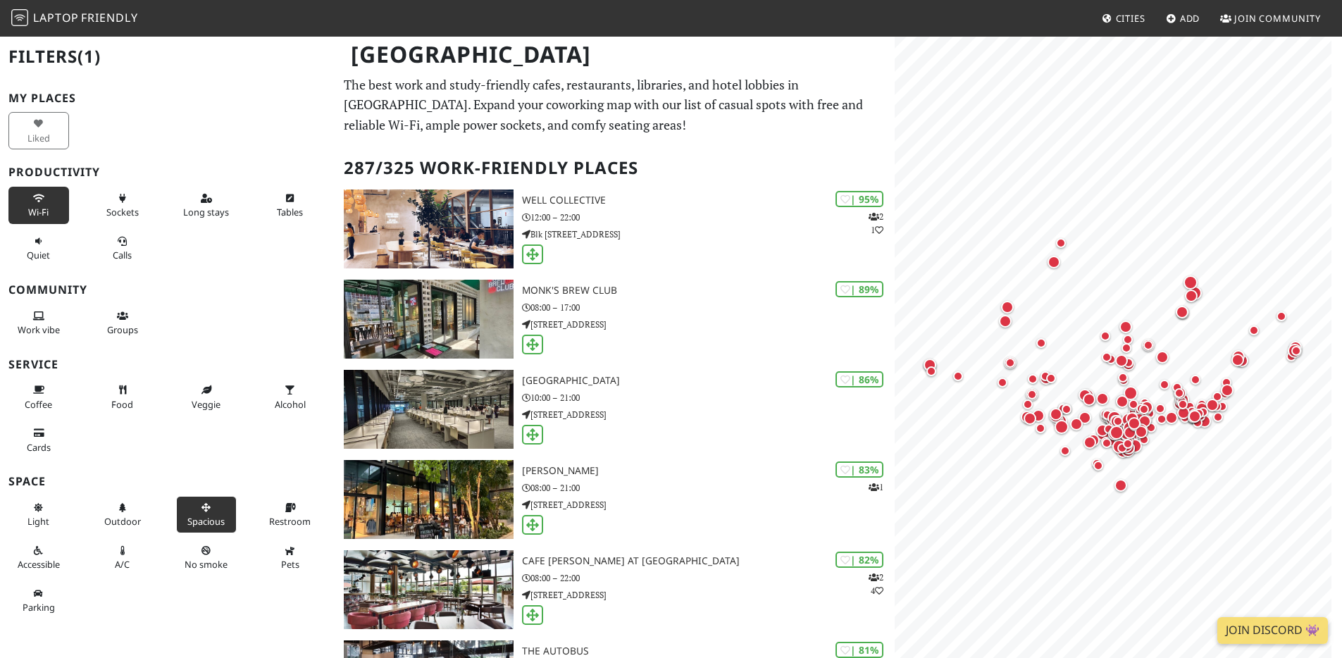
click at [42, 198] on icon at bounding box center [38, 198] width 11 height 9
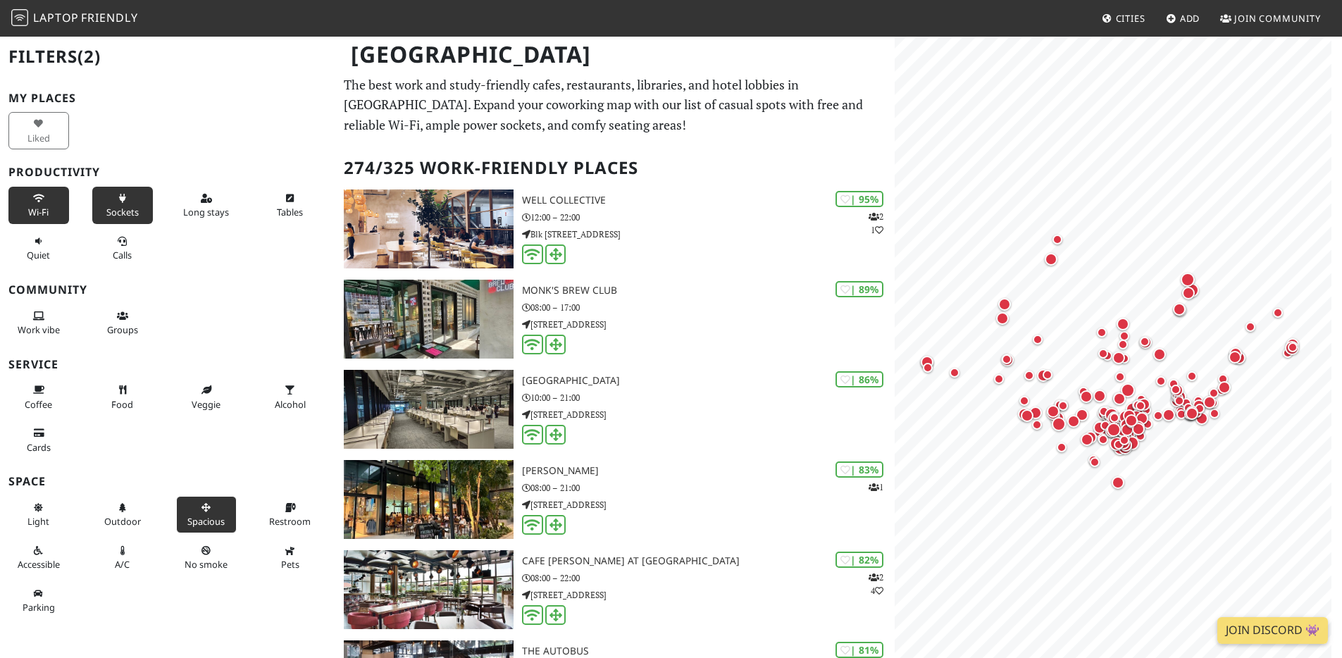
click at [109, 203] on button "Sockets" at bounding box center [122, 205] width 61 height 37
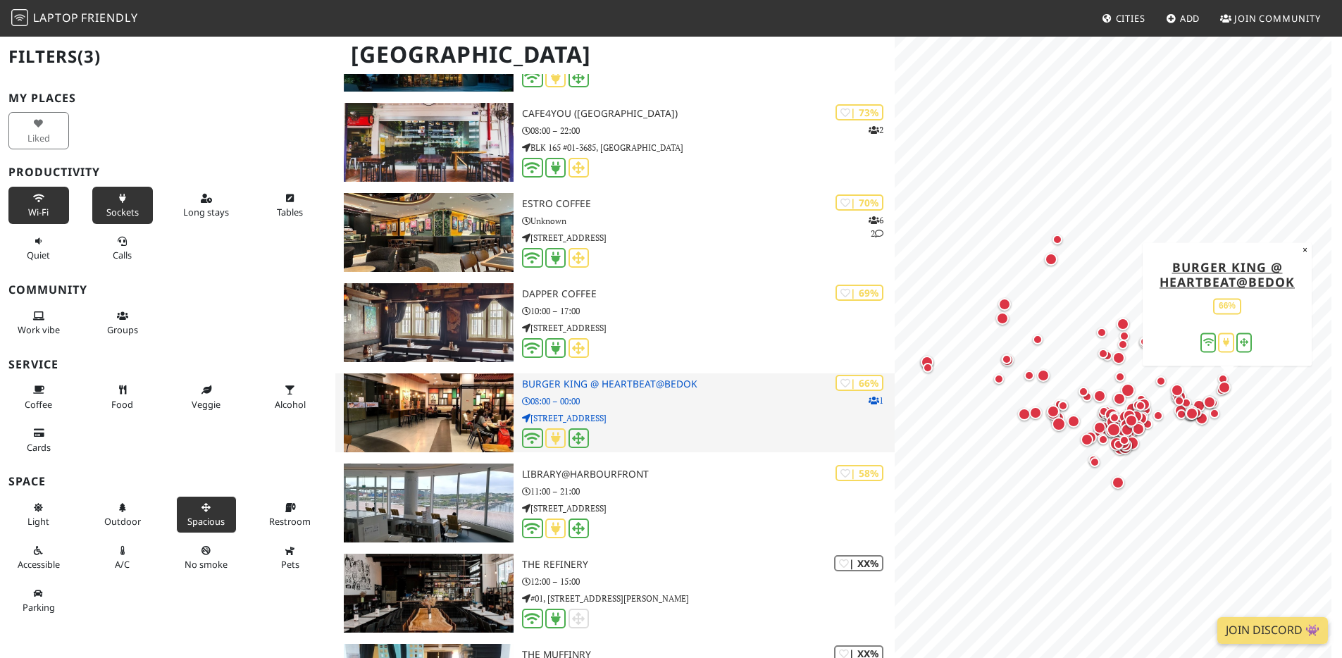
scroll to position [1929, 0]
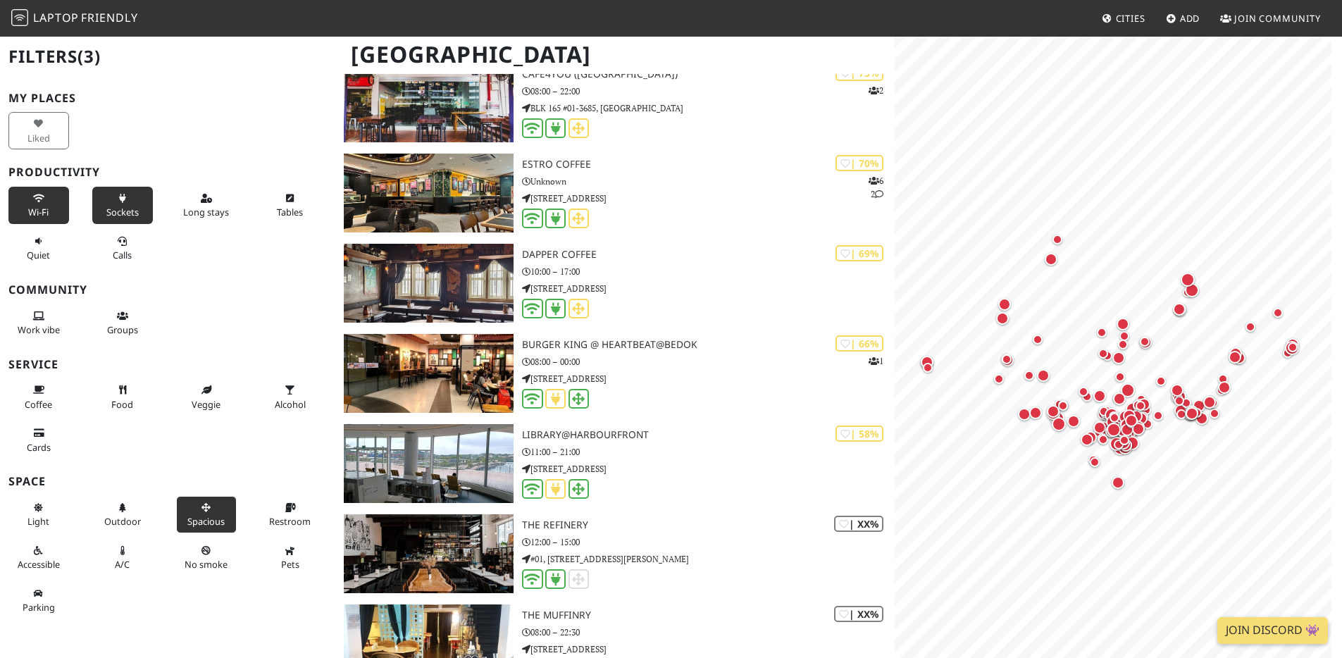
click at [138, 211] on button "Sockets" at bounding box center [122, 205] width 61 height 37
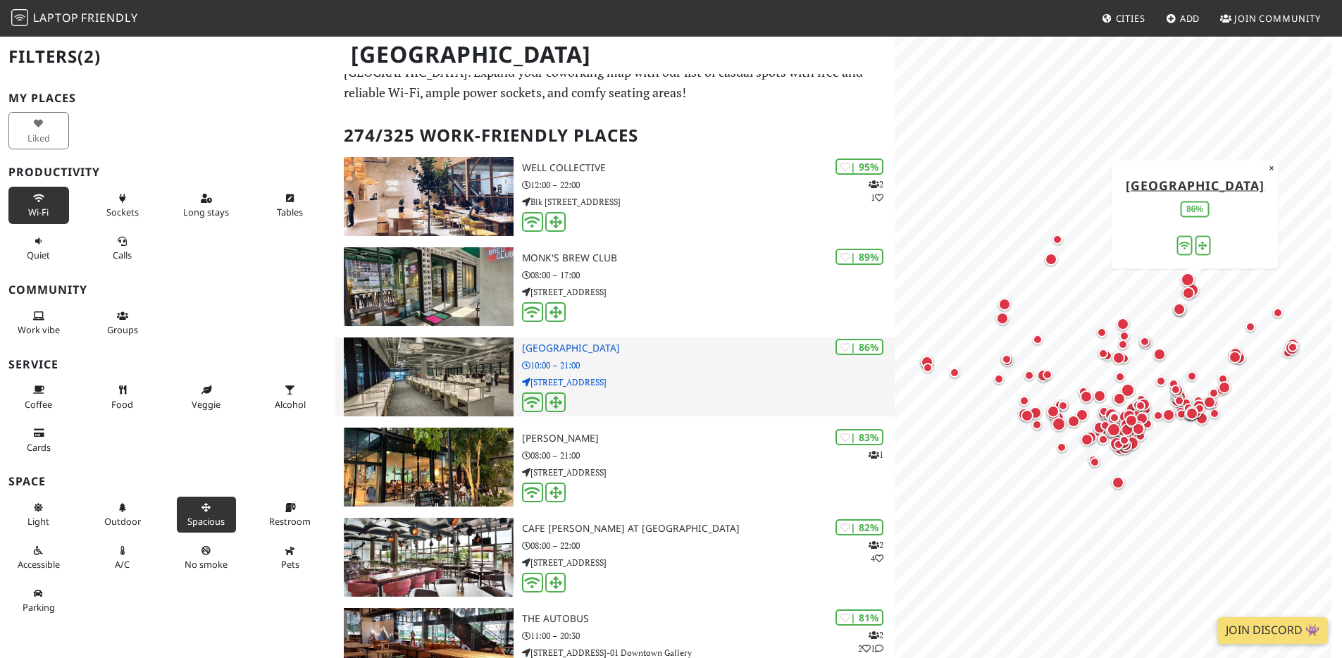
scroll to position [244, 0]
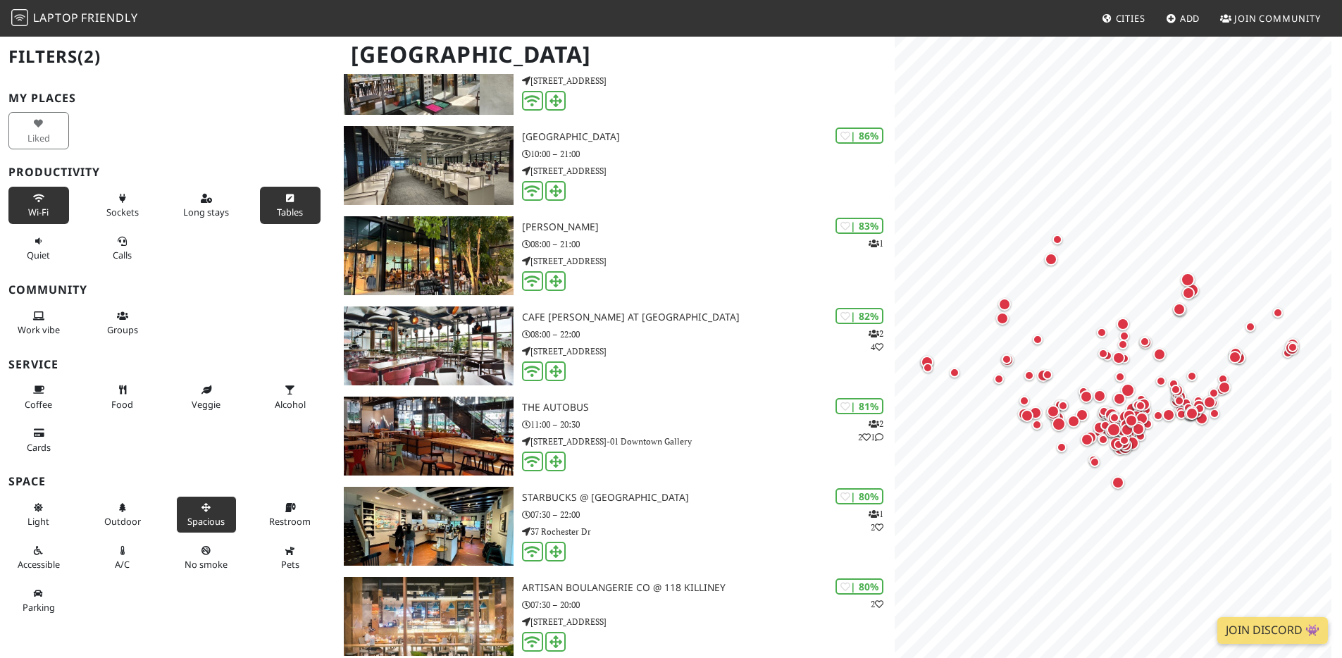
click at [276, 204] on button "Tables" at bounding box center [290, 205] width 61 height 37
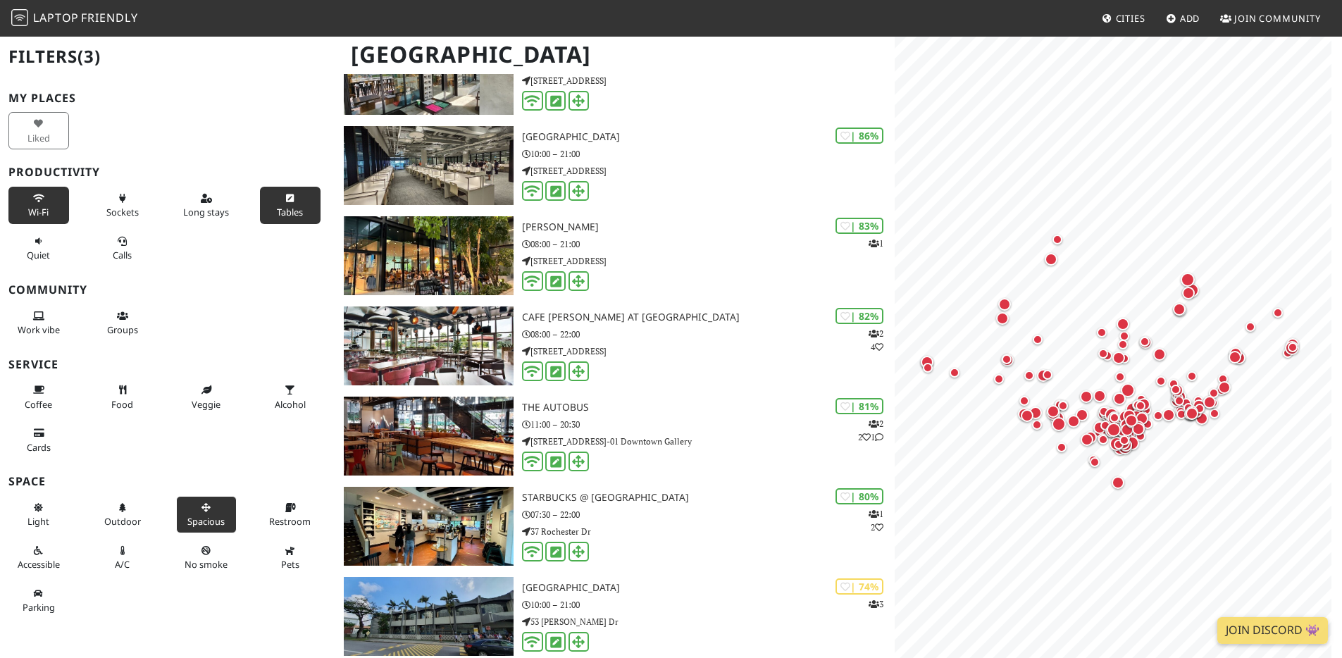
click at [276, 204] on button "Tables" at bounding box center [290, 205] width 61 height 37
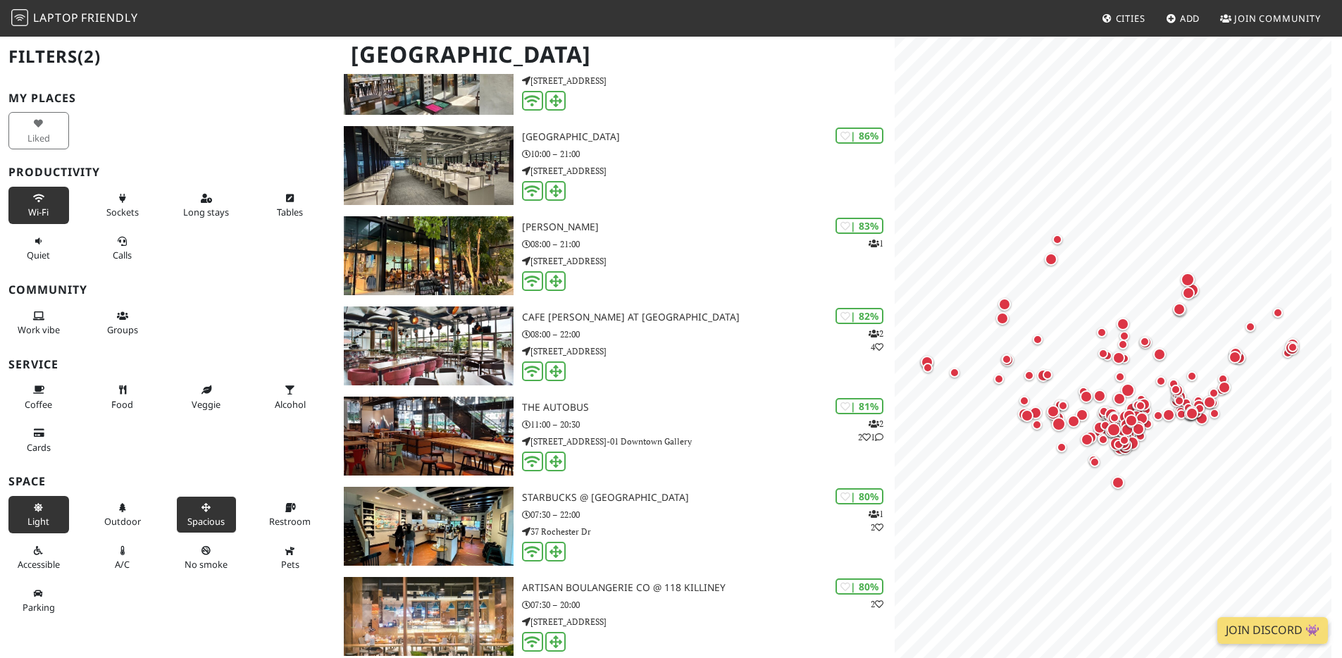
click at [39, 520] on span "Light" at bounding box center [38, 521] width 22 height 13
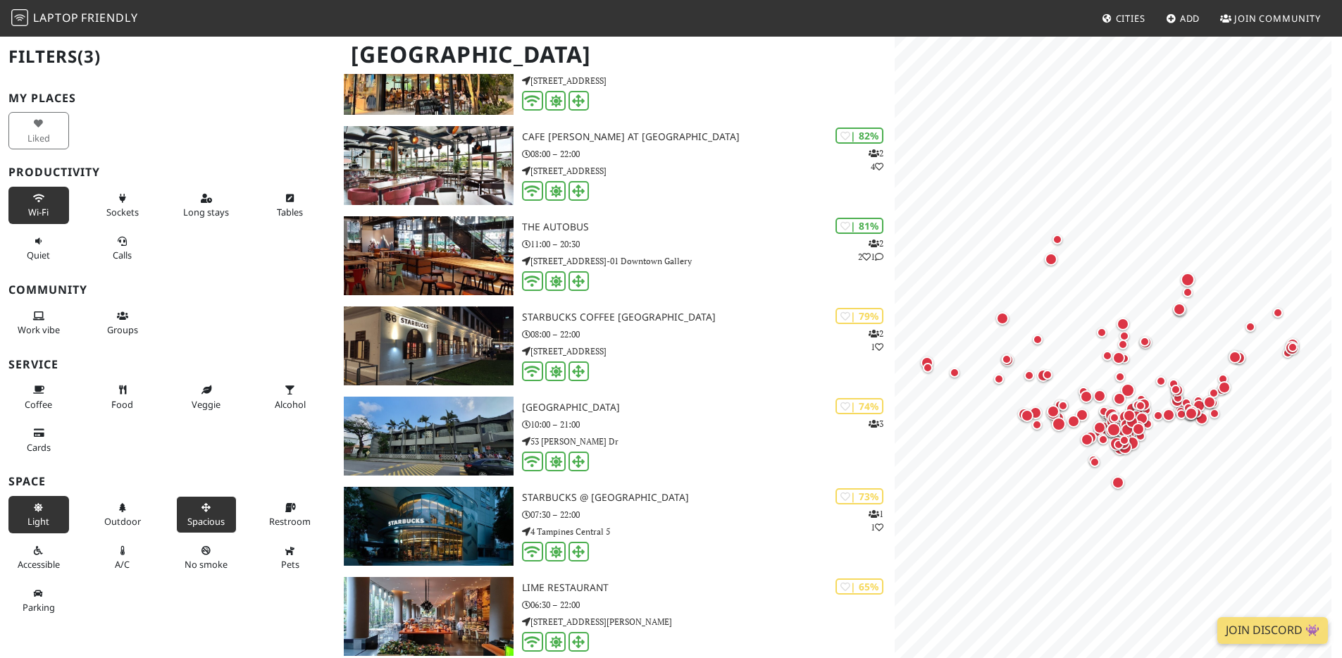
click at [39, 520] on span "Light" at bounding box center [38, 521] width 22 height 13
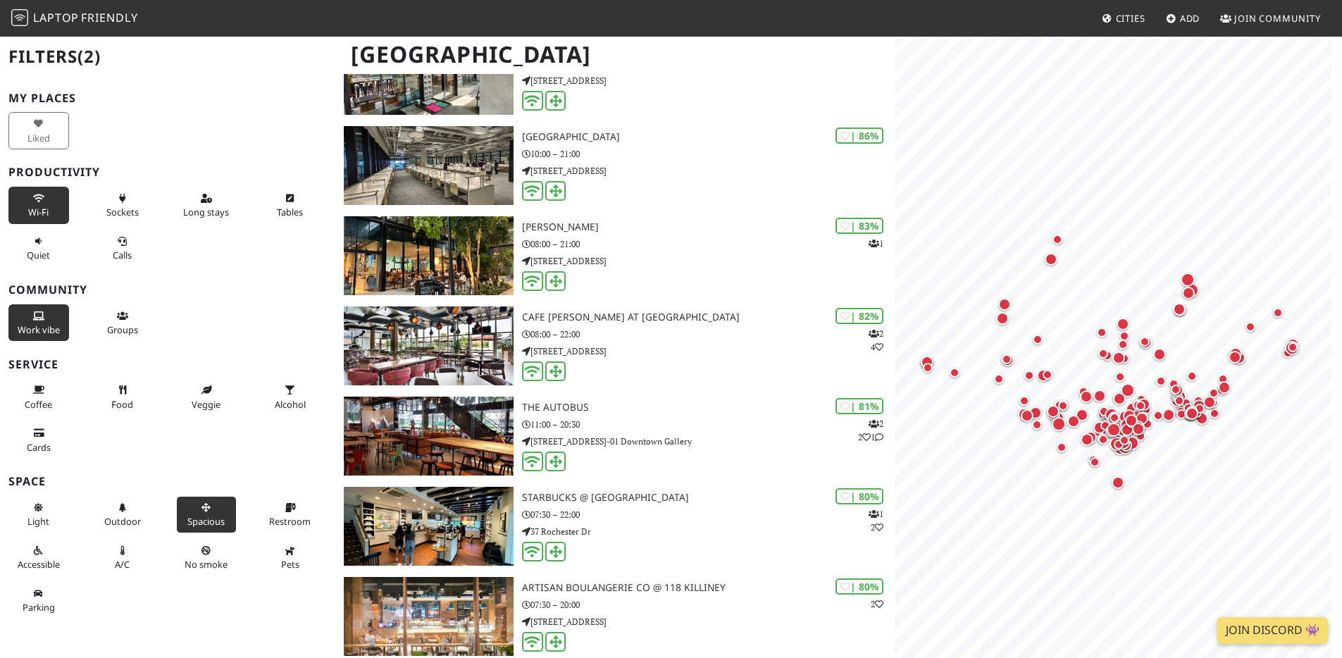
click at [48, 313] on button "Work vibe" at bounding box center [38, 322] width 61 height 37
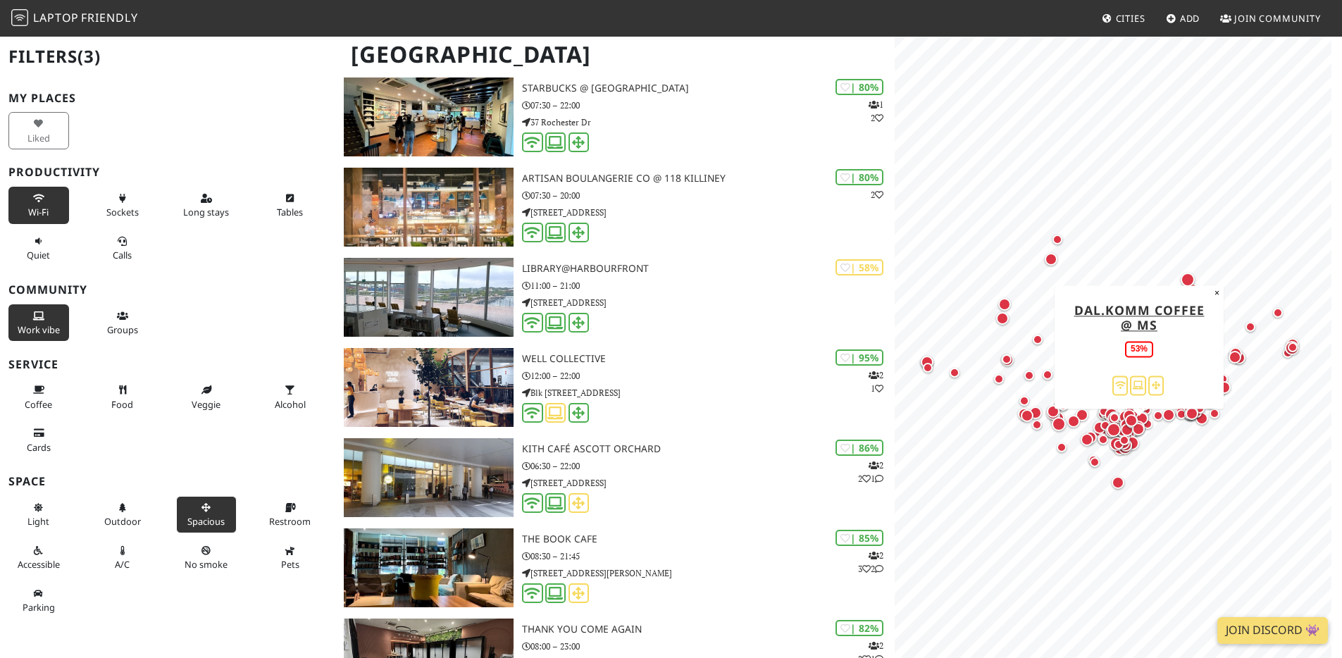
scroll to position [0, 0]
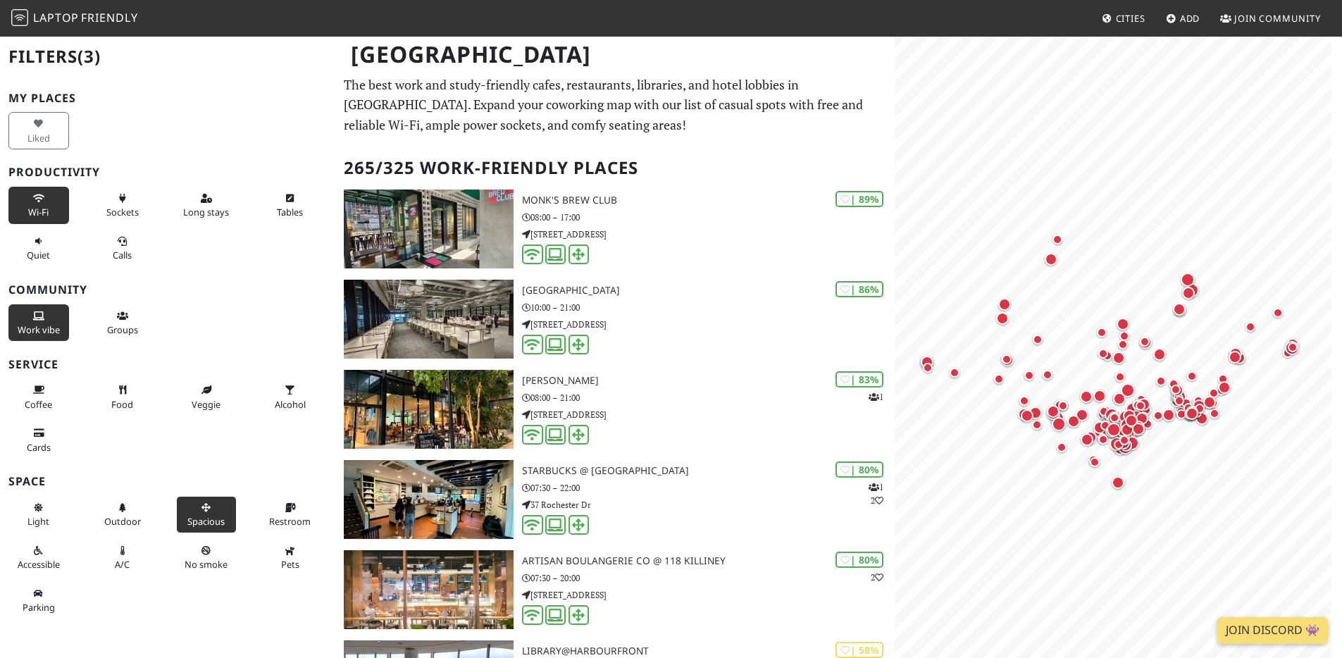
click at [39, 200] on icon at bounding box center [38, 198] width 11 height 9
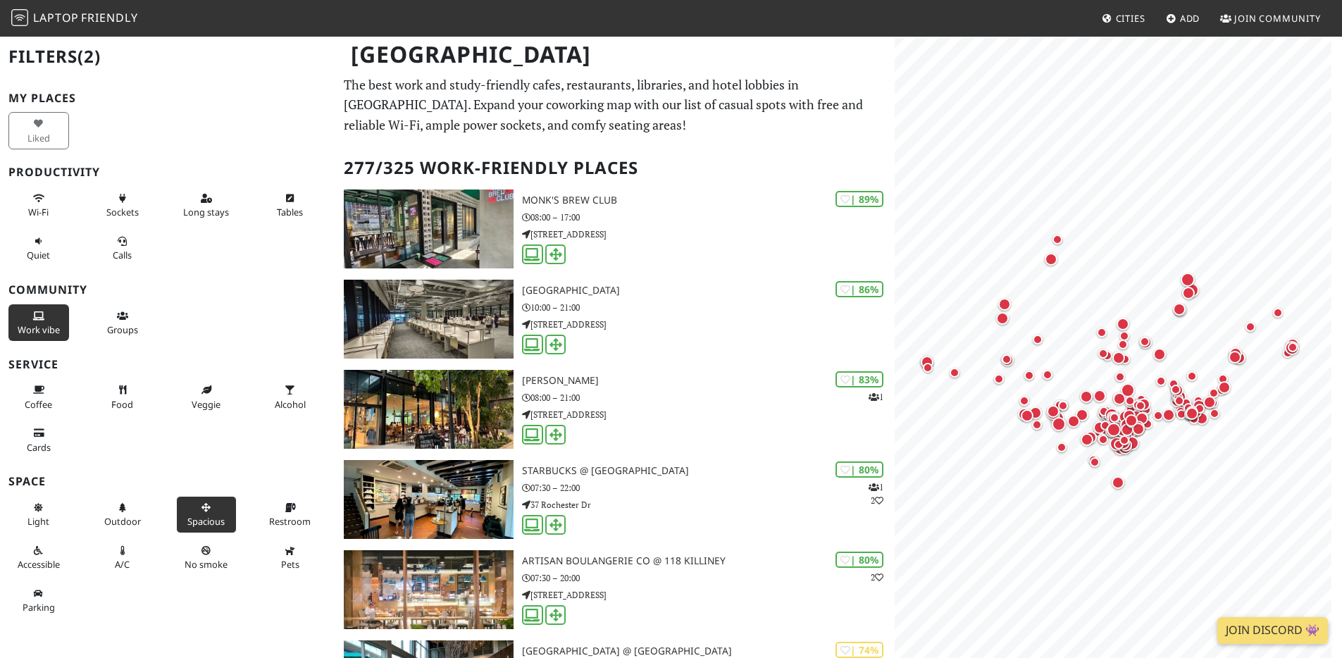
click at [521, 101] on p "The best work and study-friendly cafes, restaurants, libraries, and hotel lobbi…" at bounding box center [615, 105] width 542 height 61
click at [24, 339] on div "Work vibe" at bounding box center [42, 322] width 84 height 43
drag, startPoint x: 30, startPoint y: 330, endPoint x: 96, endPoint y: 374, distance: 79.7
click at [32, 330] on span "Work vibe" at bounding box center [39, 329] width 42 height 13
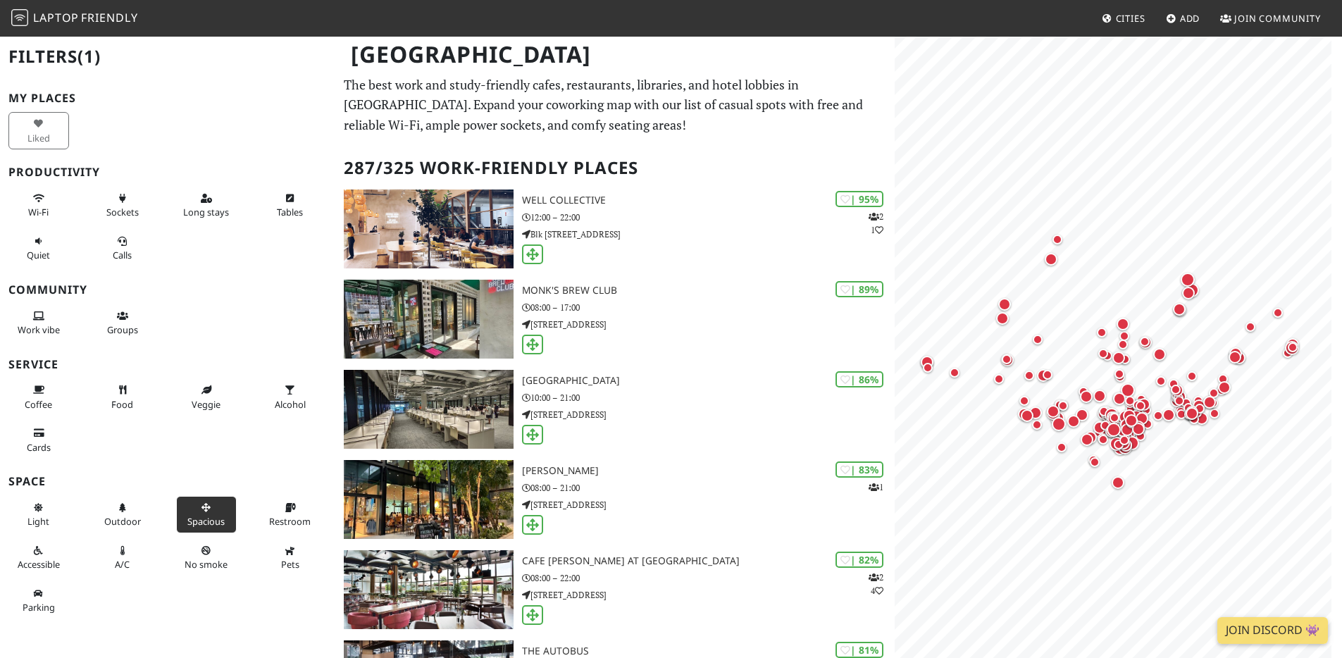
click at [208, 521] on span "Spacious" at bounding box center [205, 521] width 37 height 13
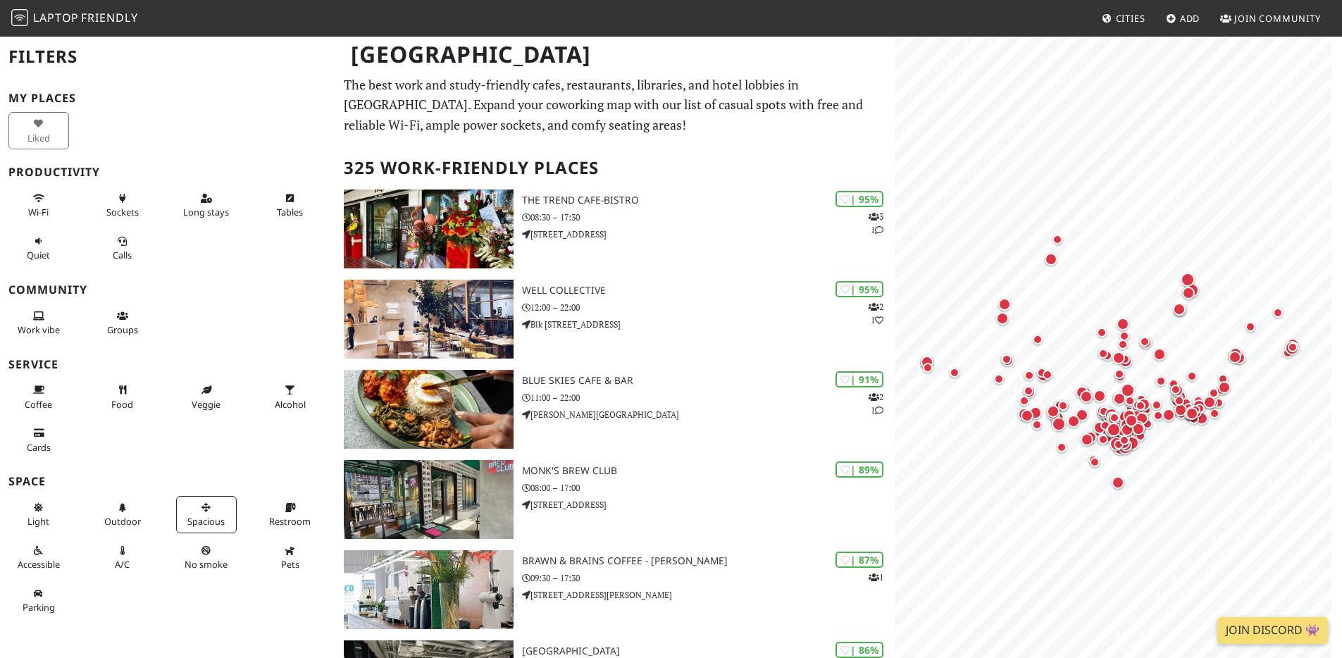
click at [571, 79] on div "Singapore" at bounding box center [671, 63] width 1342 height 56
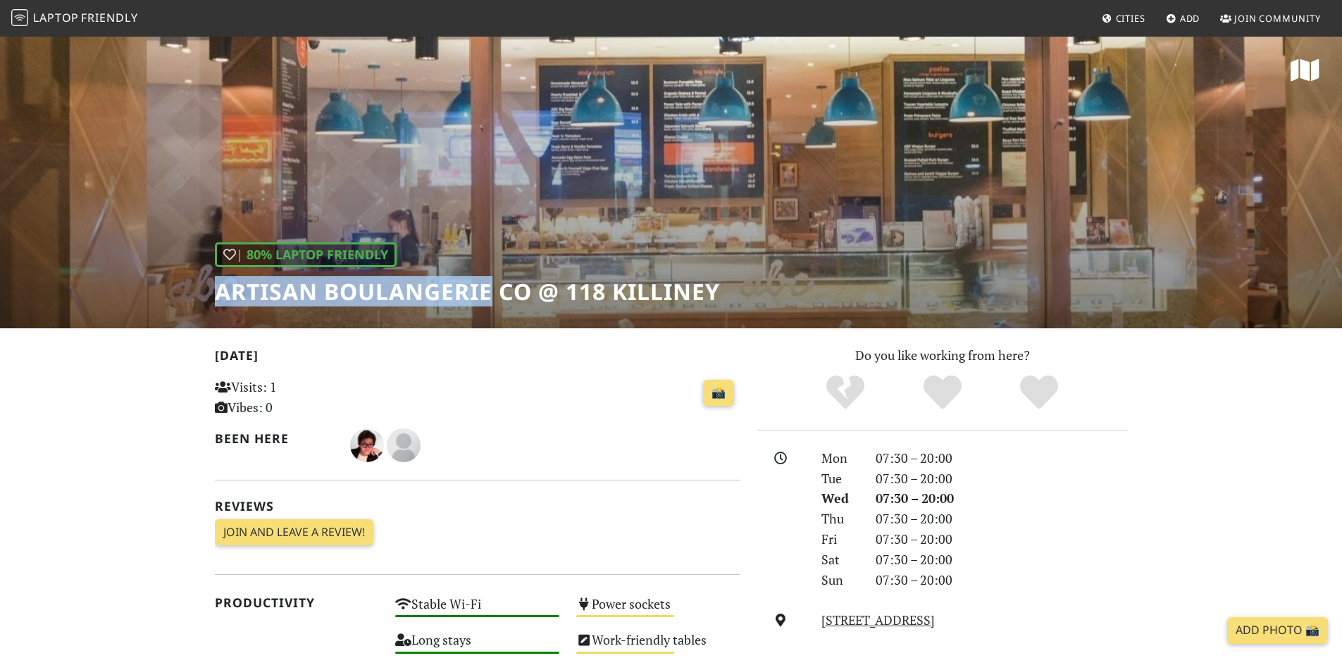
drag, startPoint x: 494, startPoint y: 290, endPoint x: 208, endPoint y: 287, distance: 285.2
click at [208, 288] on div "| 80% Laptop Friendly Artisan Boulangerie Co @ 118 Killiney" at bounding box center [671, 181] width 1342 height 293
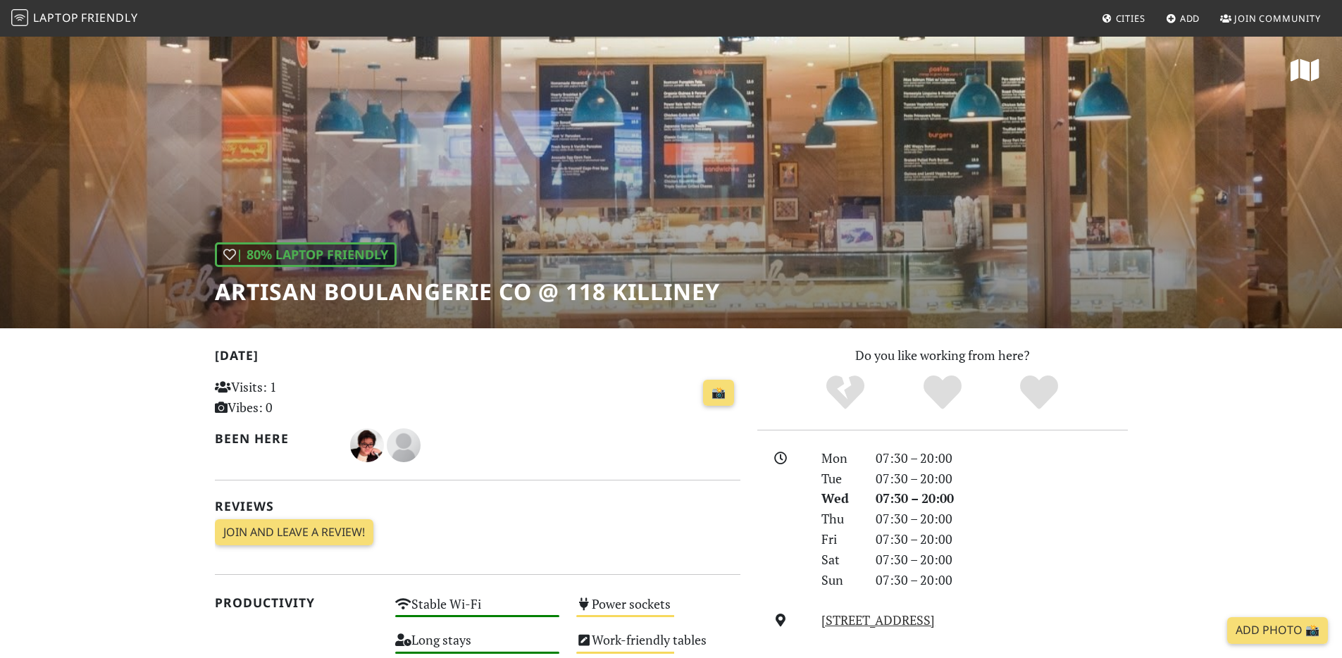
click at [261, 287] on h1 "Artisan Boulangerie Co @ 118 Killiney" at bounding box center [467, 291] width 505 height 27
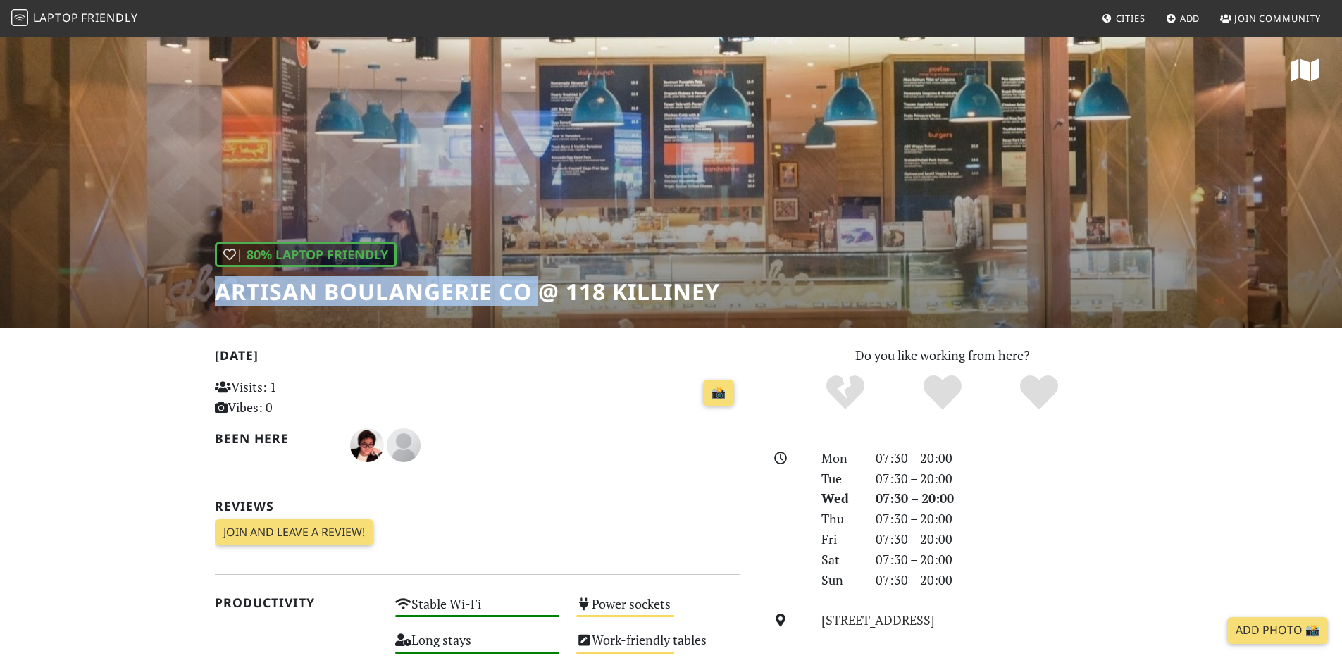
click at [529, 291] on h1 "Artisan Boulangerie Co @ 118 Killiney" at bounding box center [467, 291] width 505 height 27
copy h1 "Artisan Boulangerie Co"
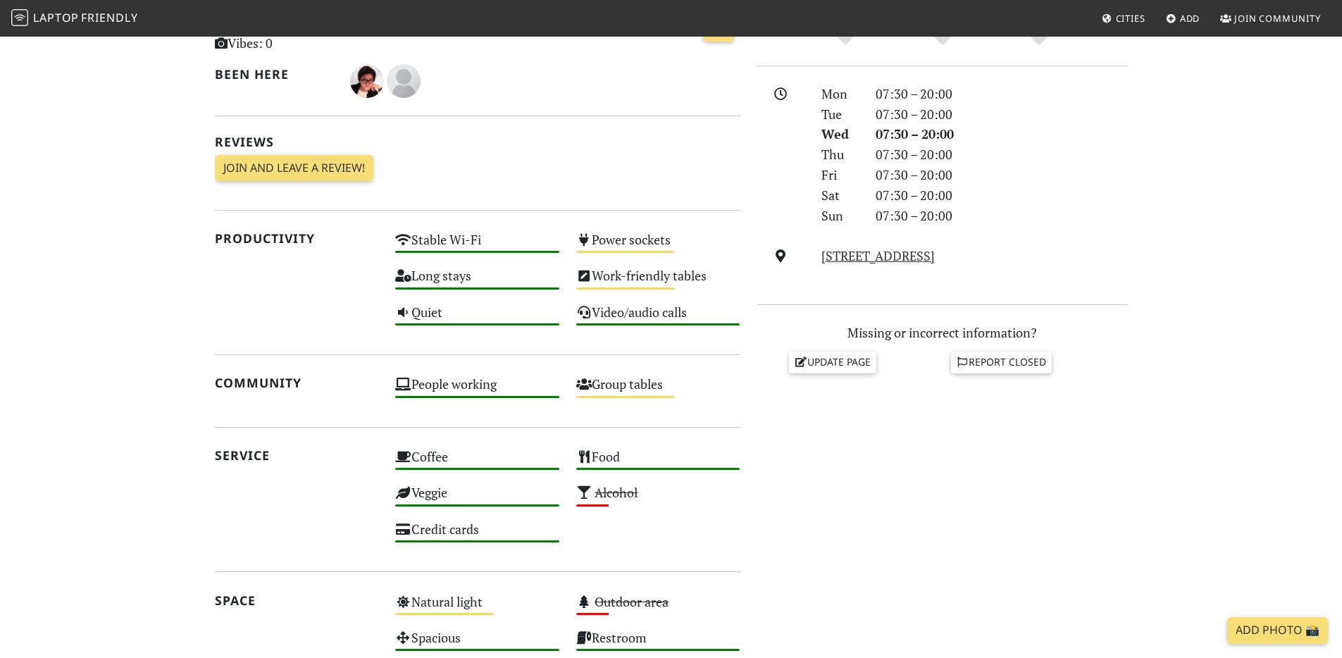
scroll to position [3, 0]
